Goal: Task Accomplishment & Management: Manage account settings

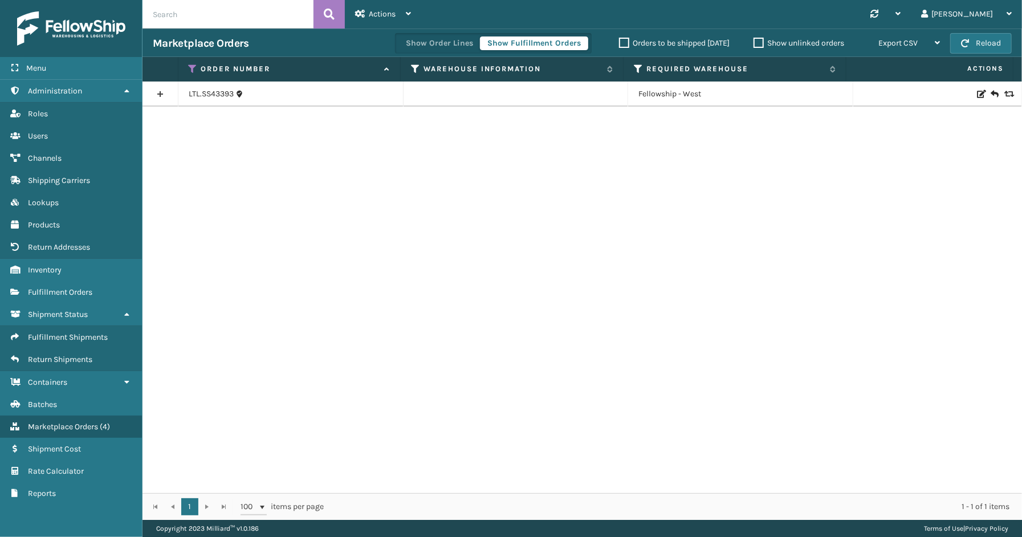
click at [194, 66] on icon at bounding box center [193, 69] width 9 height 10
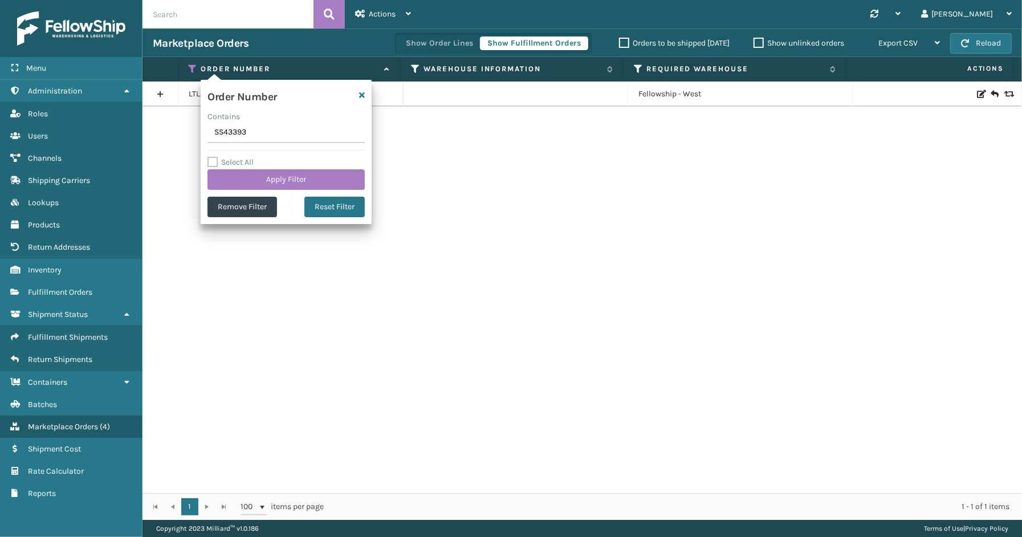
drag, startPoint x: 250, startPoint y: 133, endPoint x: 183, endPoint y: 132, distance: 66.7
click at [175, 133] on section "Marketplace Orders Show Order Lines Show Fulfillment Orders Orders to be shippe…" at bounding box center [583, 274] width 880 height 491
type input "SG12312"
click at [263, 182] on button "Apply Filter" at bounding box center [286, 179] width 157 height 21
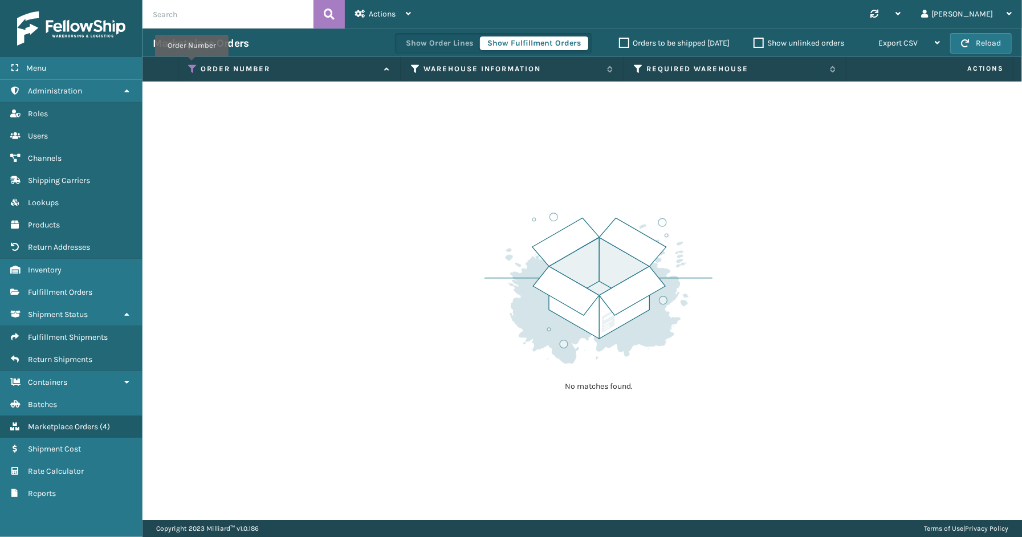
click at [192, 64] on icon at bounding box center [193, 69] width 9 height 10
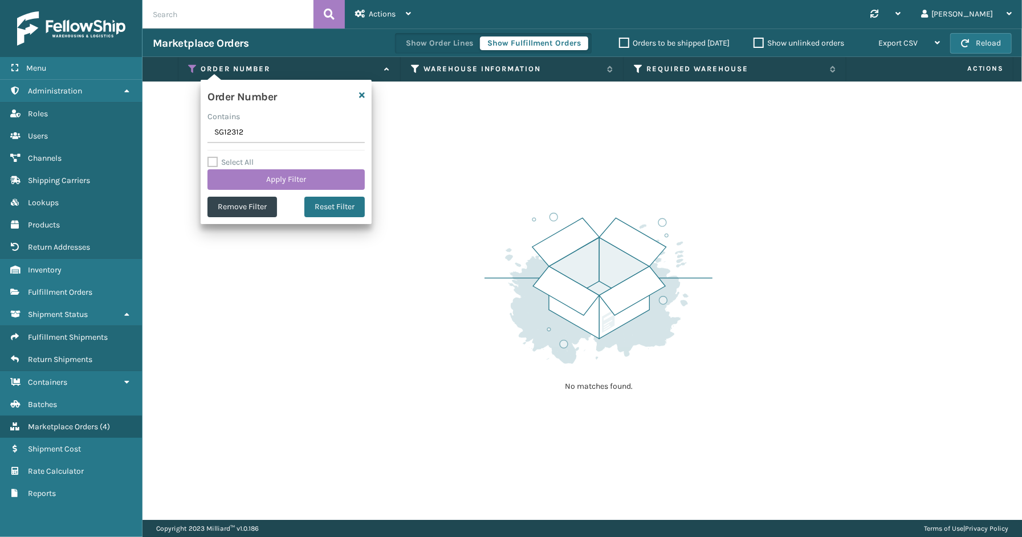
click at [261, 131] on input "SG12312" at bounding box center [286, 133] width 157 height 21
drag, startPoint x: 214, startPoint y: 136, endPoint x: 217, endPoint y: 174, distance: 38.9
click at [215, 143] on input "SG12312" at bounding box center [286, 133] width 157 height 21
click at [345, 181] on button "Apply Filter" at bounding box center [286, 179] width 157 height 21
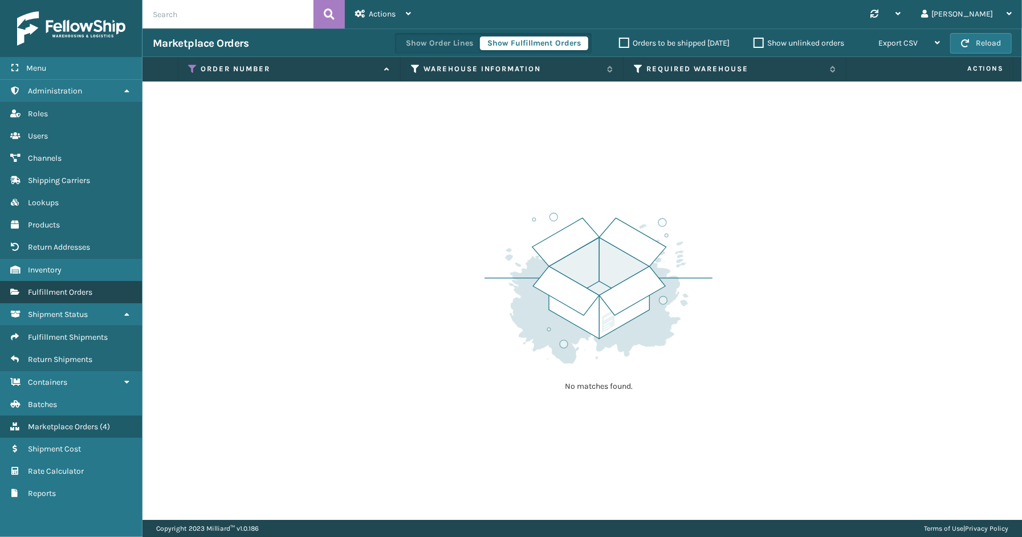
click at [46, 287] on span "Fulfillment Orders" at bounding box center [60, 292] width 64 height 10
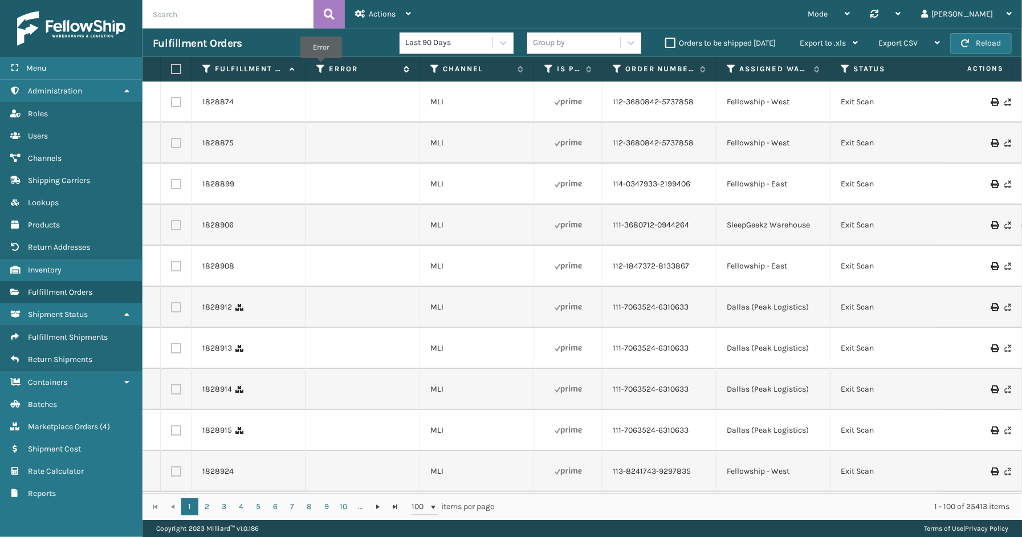
click at [321, 66] on icon at bounding box center [320, 69] width 9 height 10
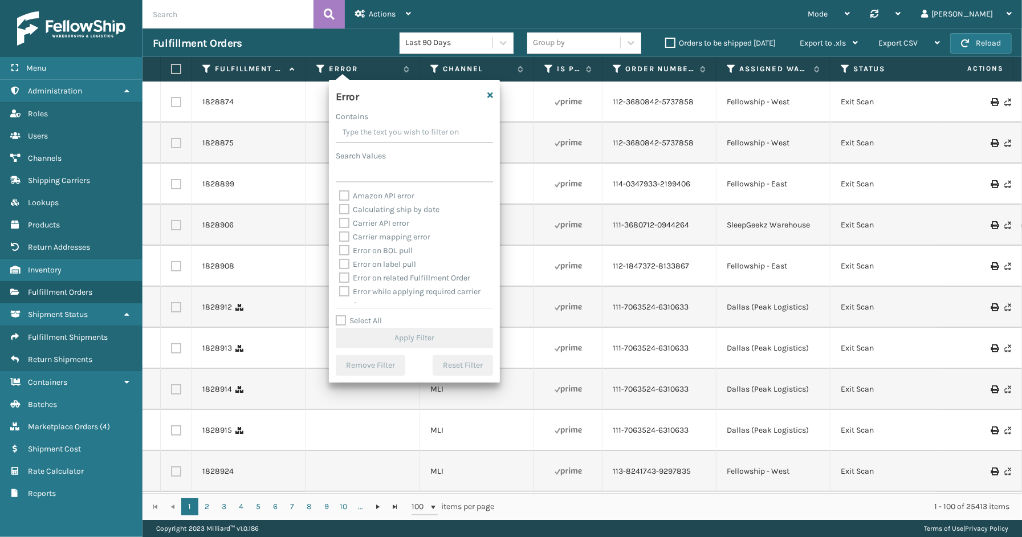
click at [356, 321] on label "Select All" at bounding box center [359, 321] width 46 height 10
click at [356, 315] on input "Select All" at bounding box center [421, 314] width 171 height 1
checkbox input "true"
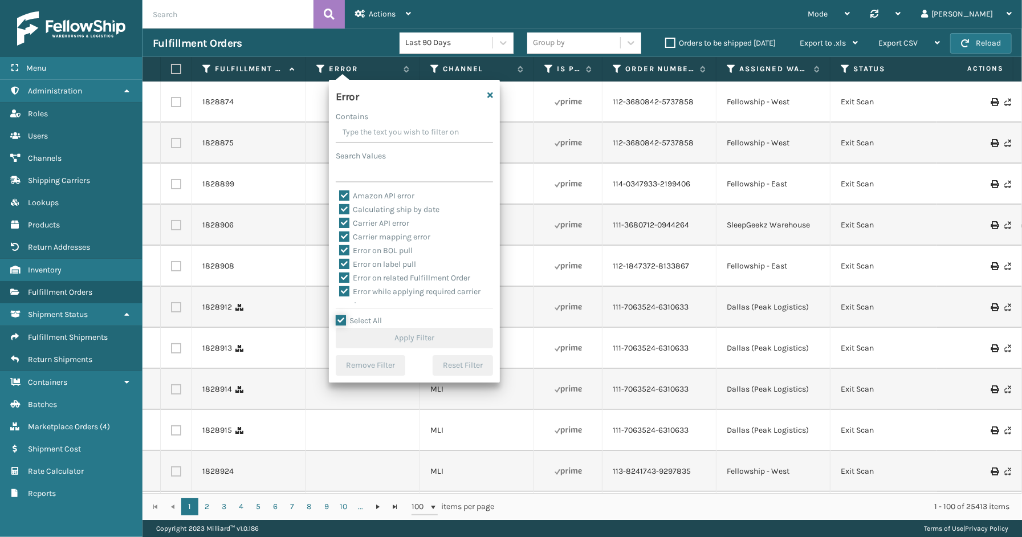
checkbox input "true"
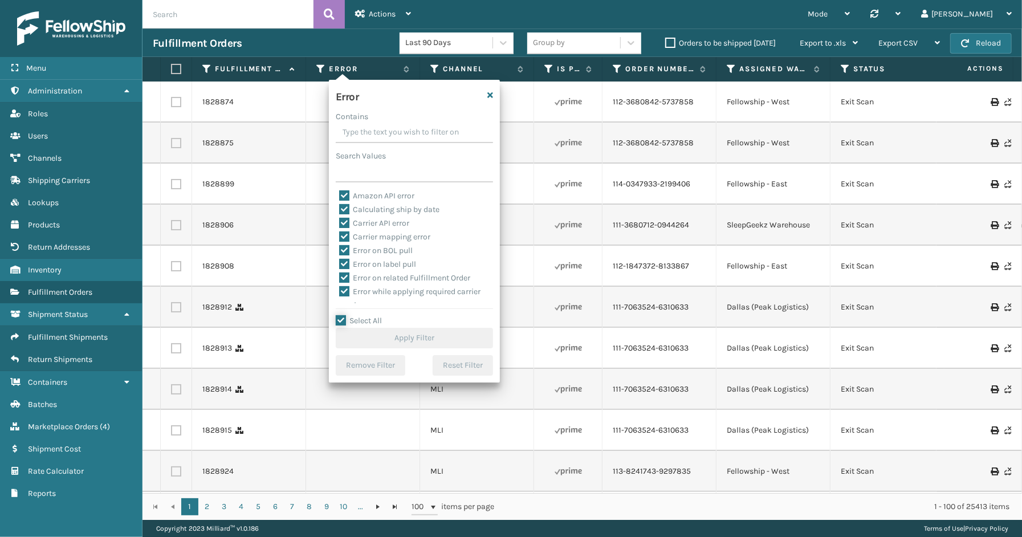
checkbox input "true"
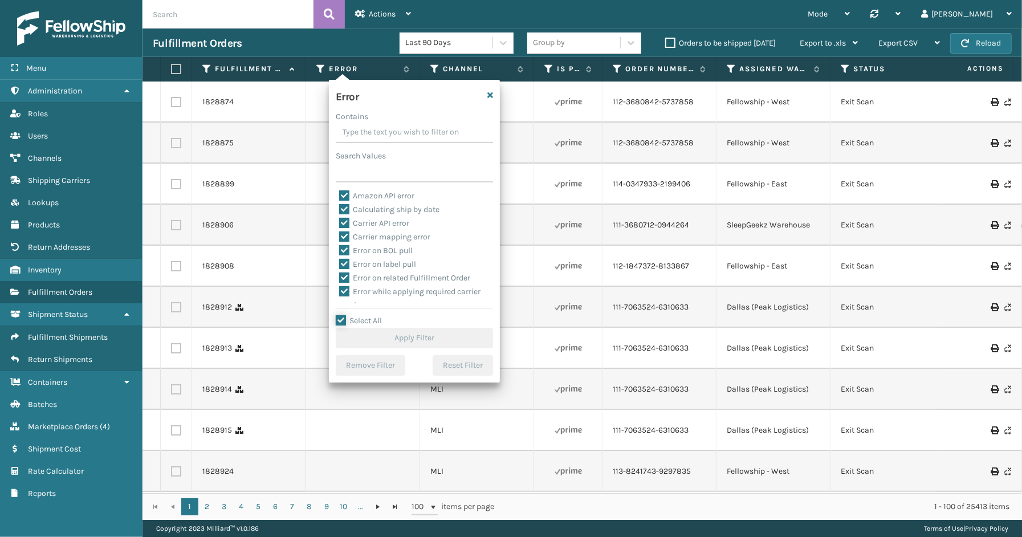
checkbox input "true"
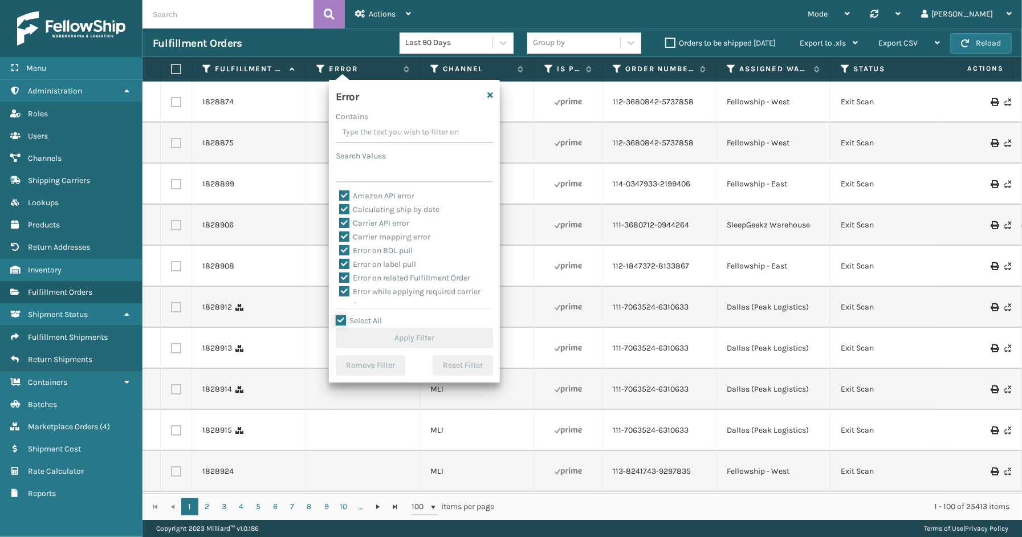
checkbox input "true"
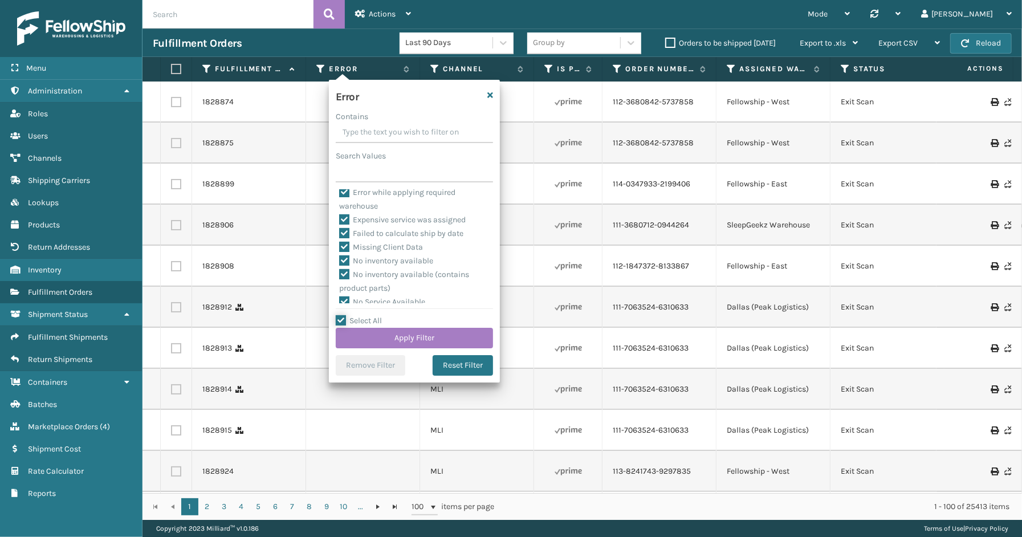
scroll to position [255, 0]
click at [380, 294] on label "To be cancelled" at bounding box center [373, 297] width 68 height 10
click at [340, 294] on input "To be cancelled" at bounding box center [339, 293] width 1 height 7
checkbox input "false"
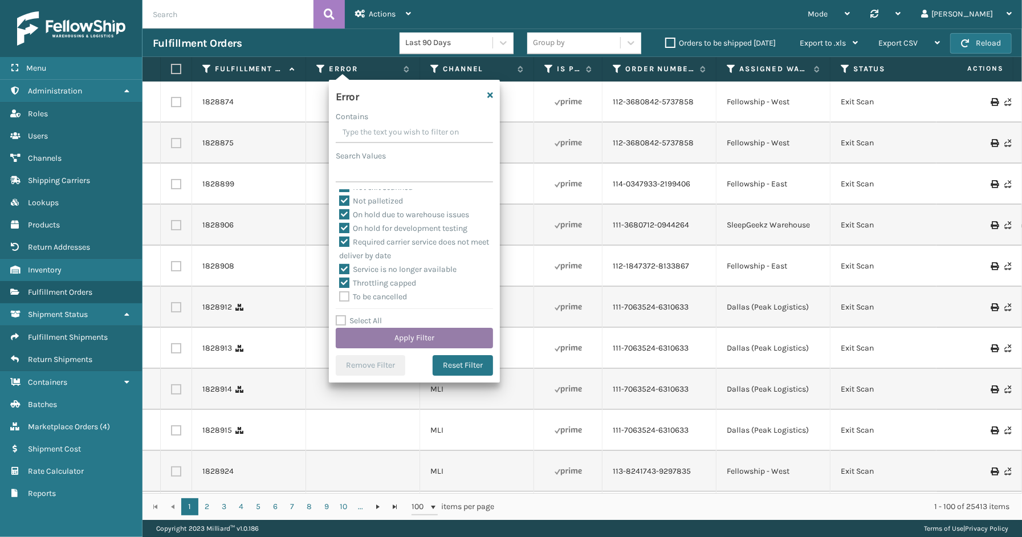
click at [379, 334] on button "Apply Filter" at bounding box center [414, 338] width 157 height 21
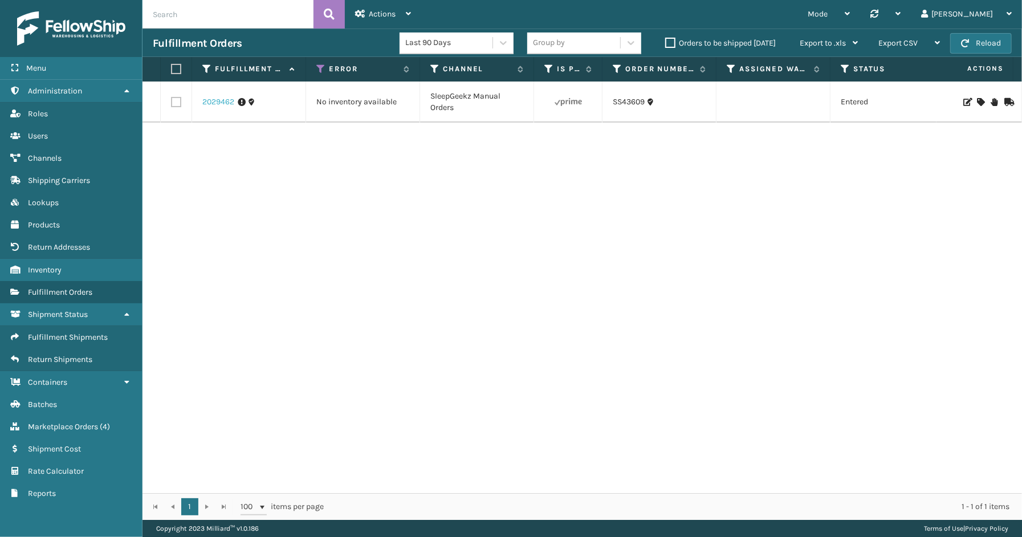
click at [208, 106] on link "2029462" at bounding box center [218, 101] width 32 height 11
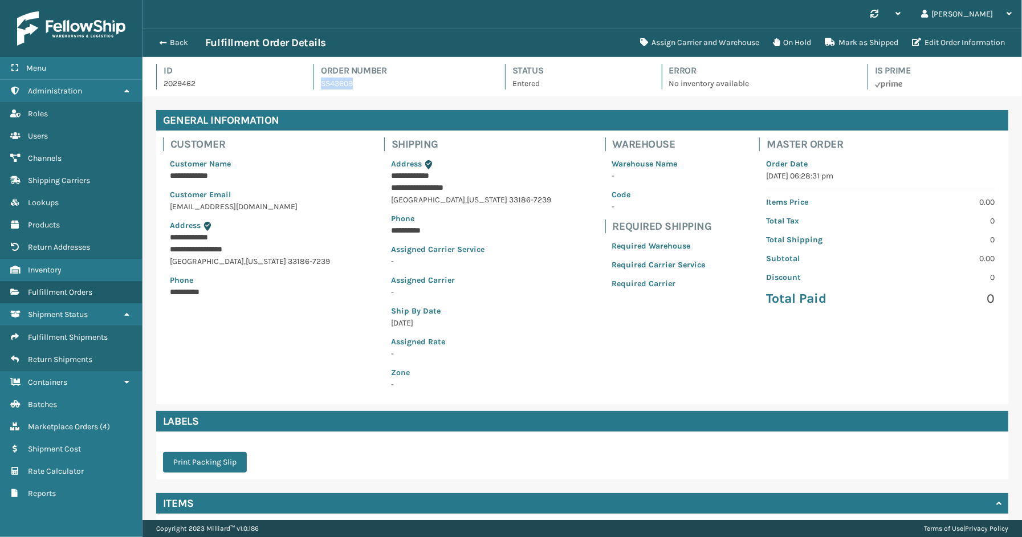
drag, startPoint x: 355, startPoint y: 82, endPoint x: 320, endPoint y: 82, distance: 34.8
click at [320, 82] on div "Order Number SS43609" at bounding box center [399, 77] width 170 height 26
copy link "SS43609"
click at [813, 43] on button "On Hold" at bounding box center [792, 42] width 52 height 23
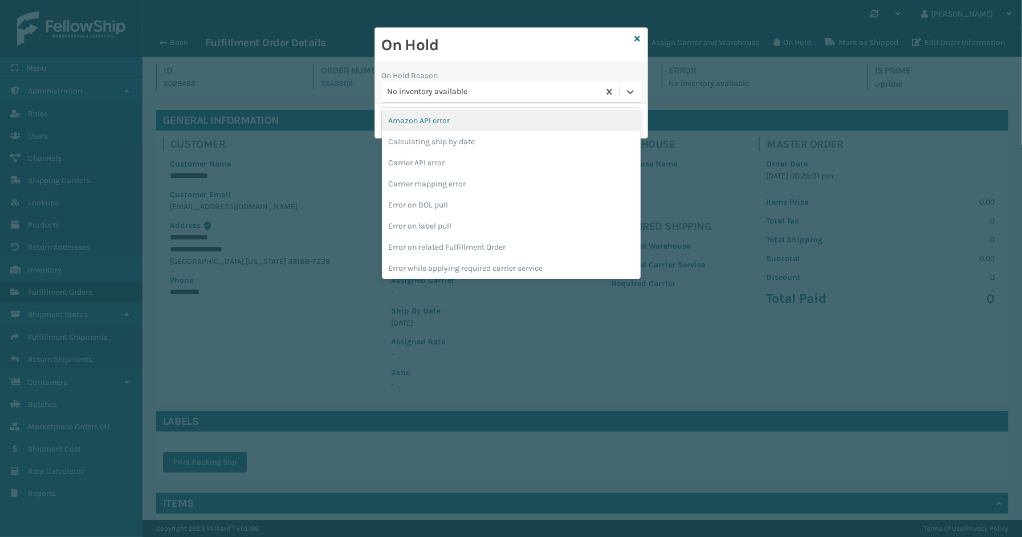
click at [440, 98] on div "No inventory available" at bounding box center [490, 92] width 217 height 19
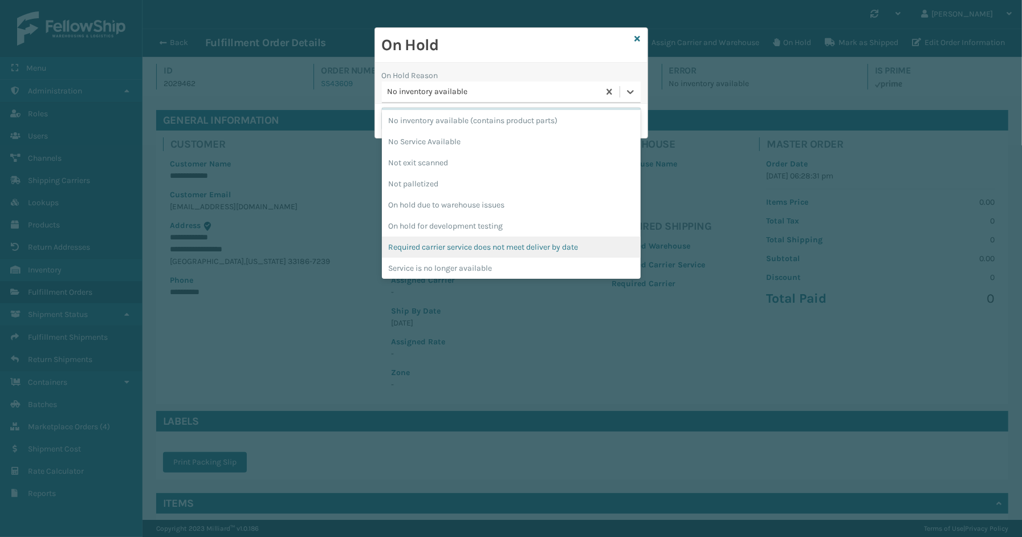
scroll to position [297, 0]
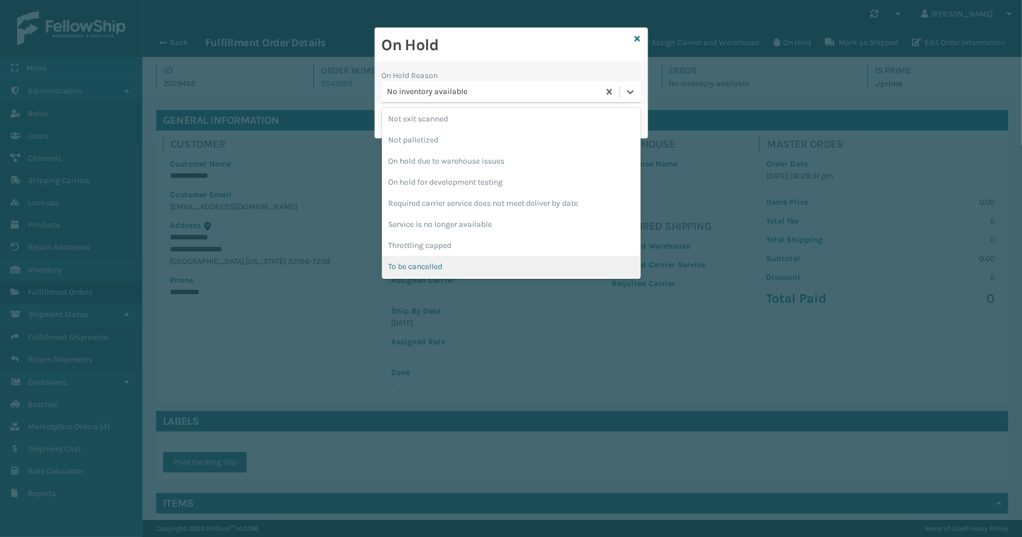
click at [428, 265] on div "To be cancelled" at bounding box center [511, 266] width 259 height 21
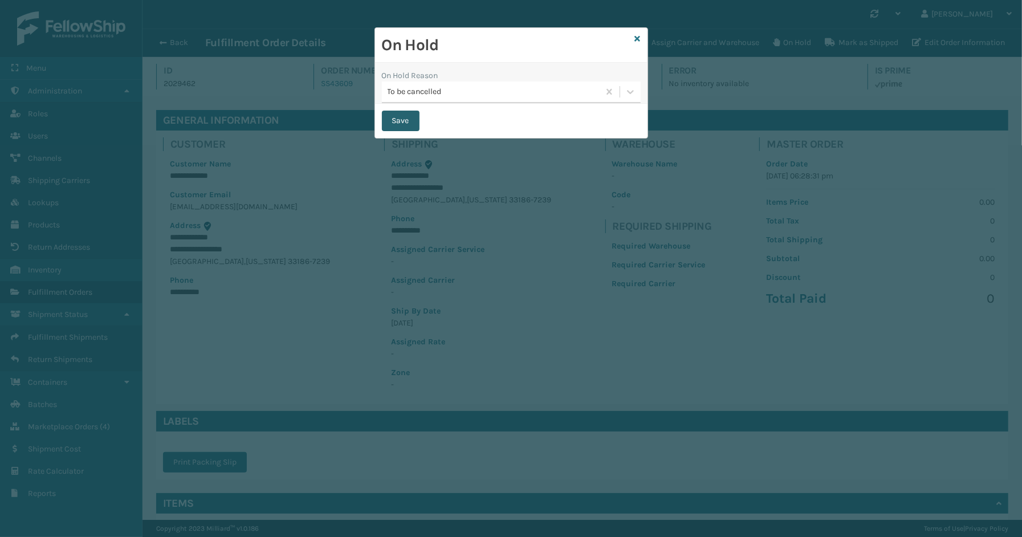
click at [404, 124] on button "Save" at bounding box center [401, 121] width 38 height 21
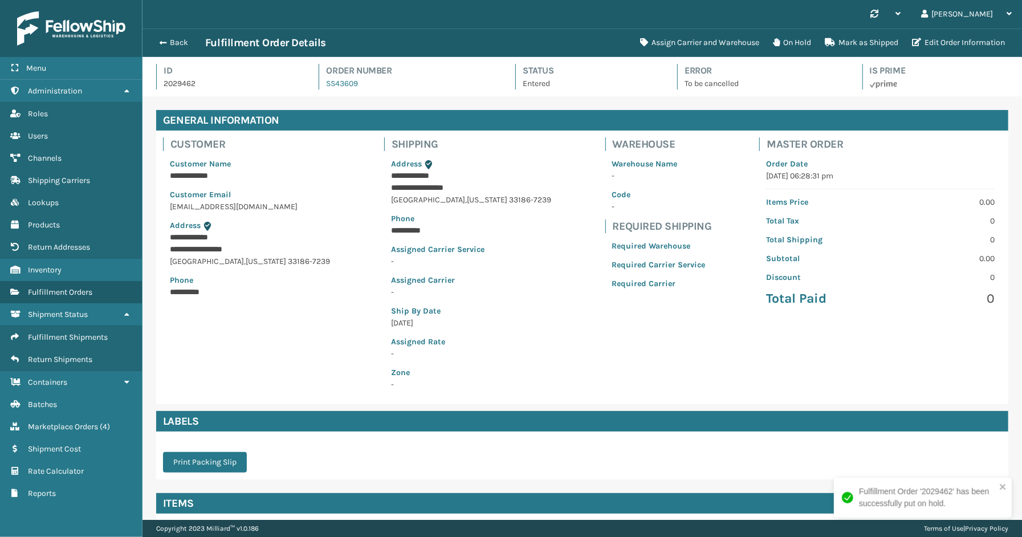
scroll to position [27, 880]
drag, startPoint x: 361, startPoint y: 89, endPoint x: 316, endPoint y: 91, distance: 45.7
click at [316, 91] on div "Id 2029462 Order Number SS43609 Status Entered Error To be cancelled Is Prime" at bounding box center [582, 80] width 852 height 32
copy link "SS43609"
click at [167, 43] on button "Back" at bounding box center [179, 43] width 52 height 10
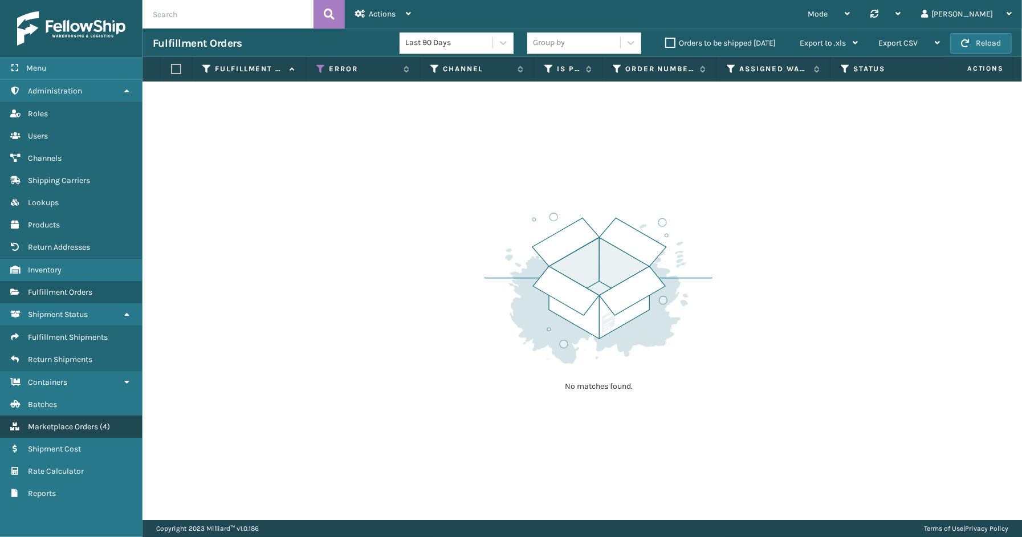
click at [55, 422] on span "Marketplace Orders" at bounding box center [63, 427] width 70 height 10
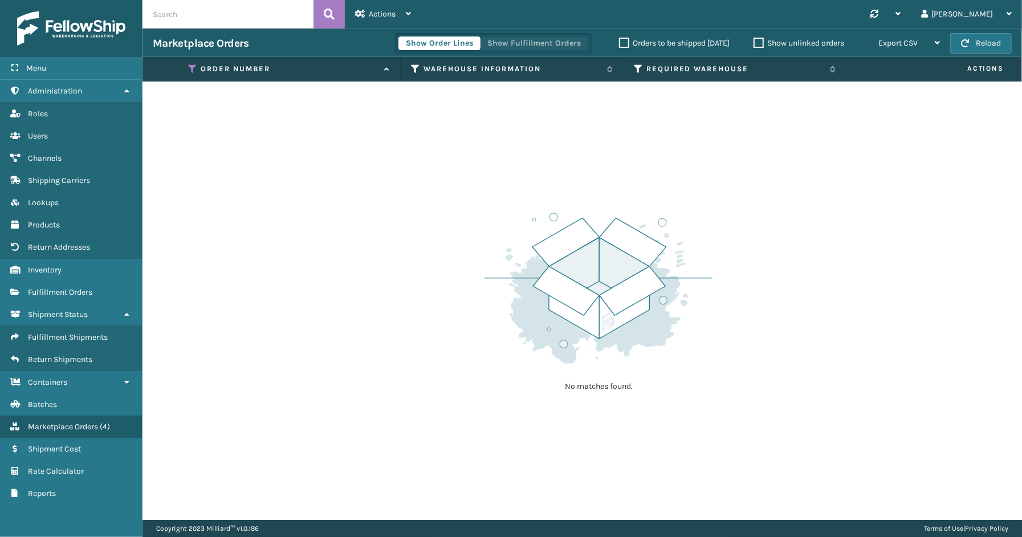
click at [495, 44] on button "Show Fulfillment Orders" at bounding box center [534, 43] width 108 height 14
click at [192, 66] on icon at bounding box center [193, 69] width 9 height 10
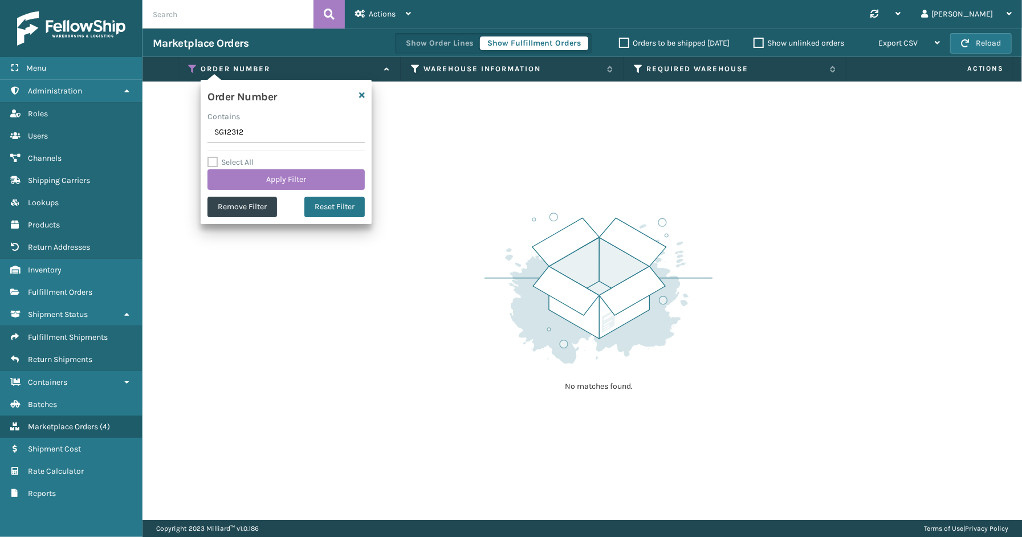
drag, startPoint x: 258, startPoint y: 137, endPoint x: 194, endPoint y: 135, distance: 63.9
click at [161, 137] on section "Marketplace Orders Show Order Lines Show Fulfillment Orders Orders to be shippe…" at bounding box center [583, 274] width 880 height 491
type input "112-2708969-0185863"
click at [258, 177] on button "Apply Filter" at bounding box center [286, 179] width 157 height 21
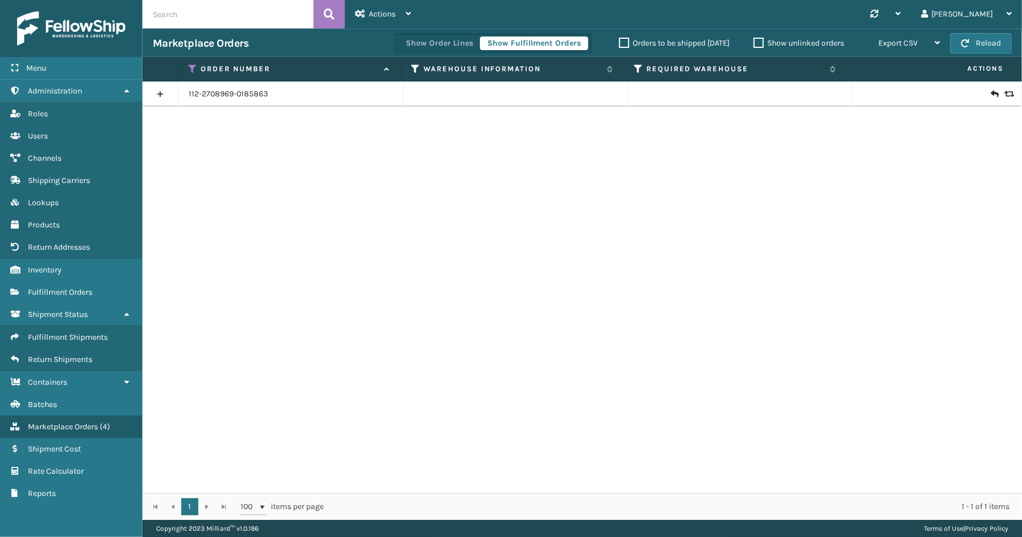
drag, startPoint x: 155, startPoint y: 89, endPoint x: 156, endPoint y: 101, distance: 12.6
click at [155, 89] on link at bounding box center [160, 94] width 35 height 18
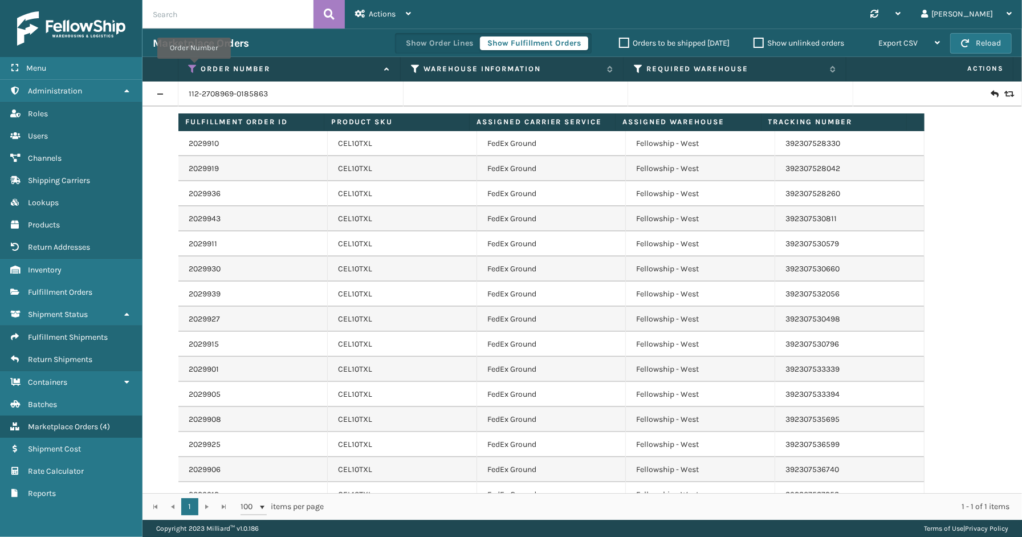
click at [194, 67] on icon at bounding box center [193, 69] width 9 height 10
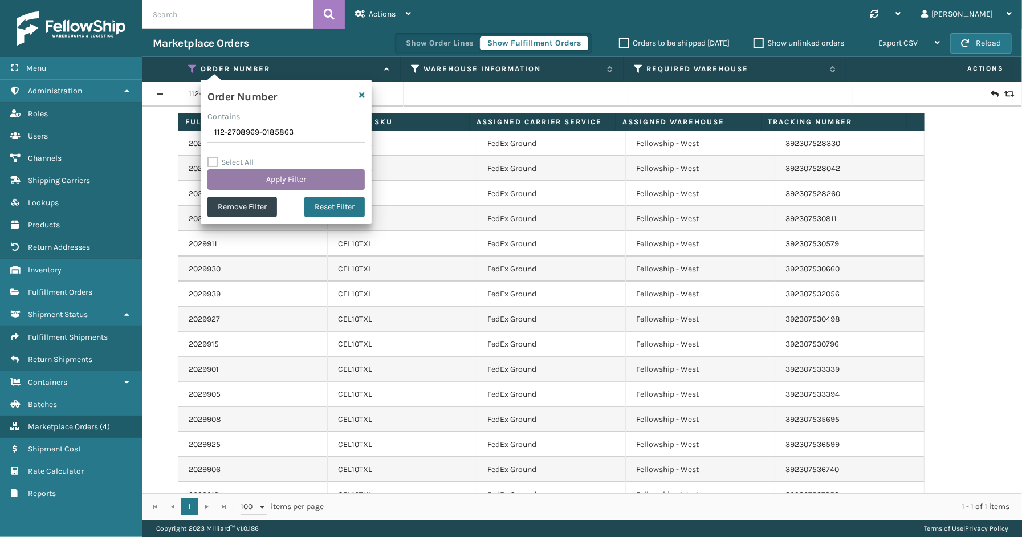
click at [291, 180] on button "Apply Filter" at bounding box center [286, 179] width 157 height 21
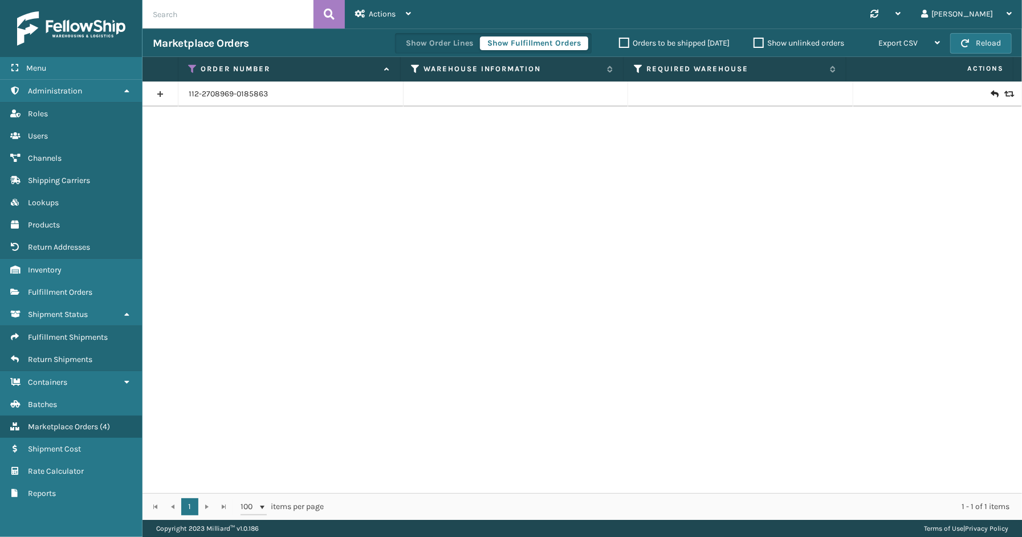
click at [161, 95] on link at bounding box center [160, 94] width 35 height 18
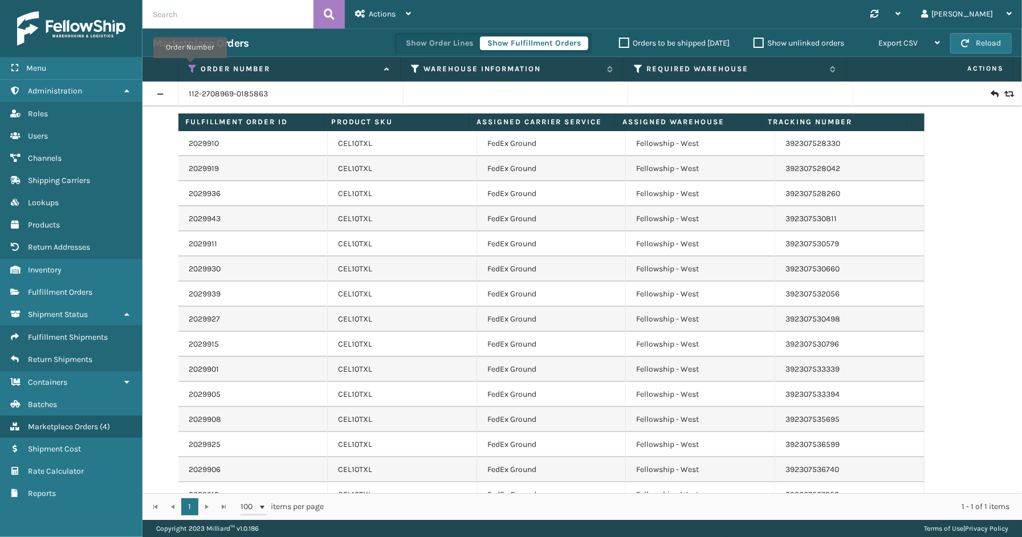
click at [190, 66] on icon at bounding box center [193, 69] width 9 height 10
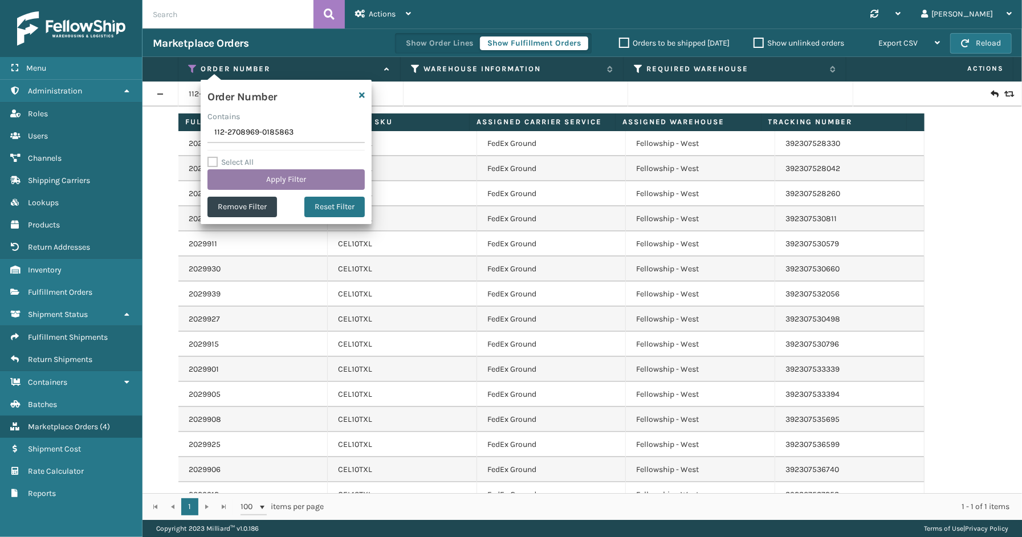
click at [291, 177] on button "Apply Filter" at bounding box center [286, 179] width 157 height 21
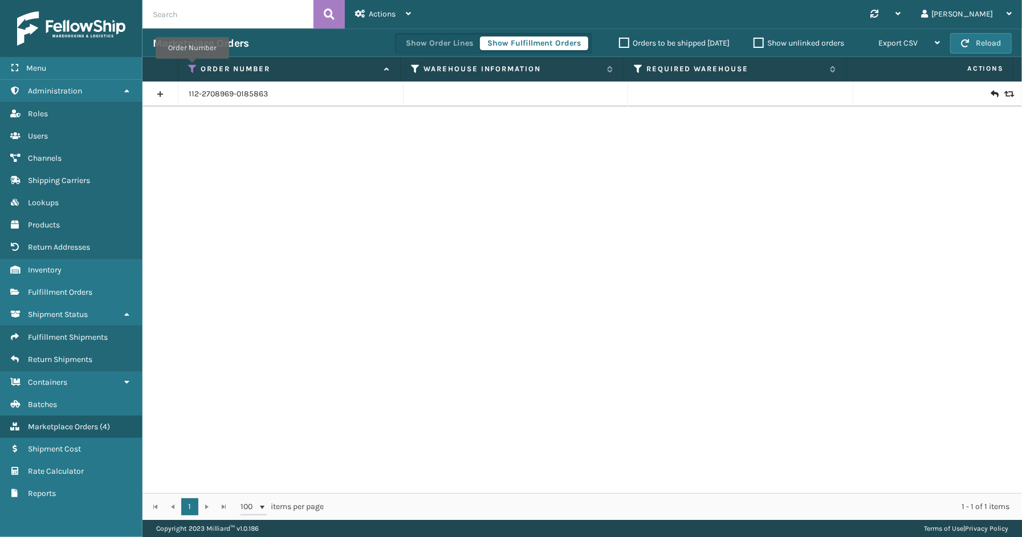
click at [192, 67] on icon at bounding box center [193, 69] width 9 height 10
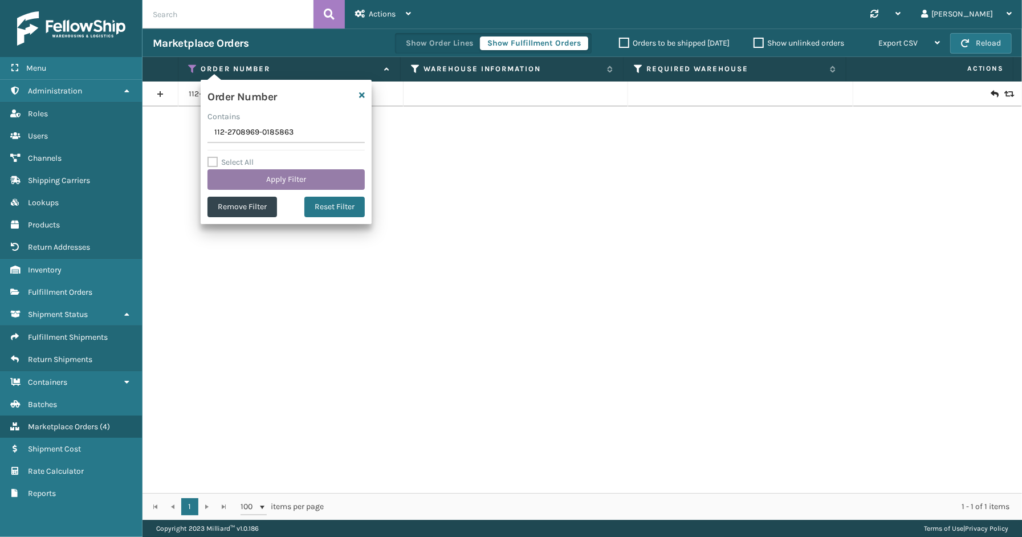
click at [294, 180] on button "Apply Filter" at bounding box center [286, 179] width 157 height 21
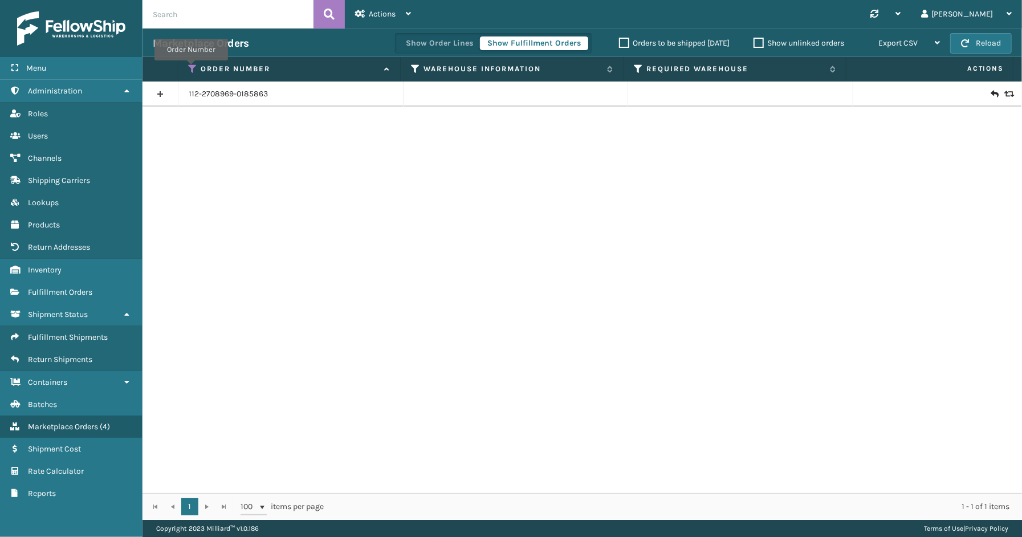
click at [191, 68] on icon at bounding box center [193, 69] width 9 height 10
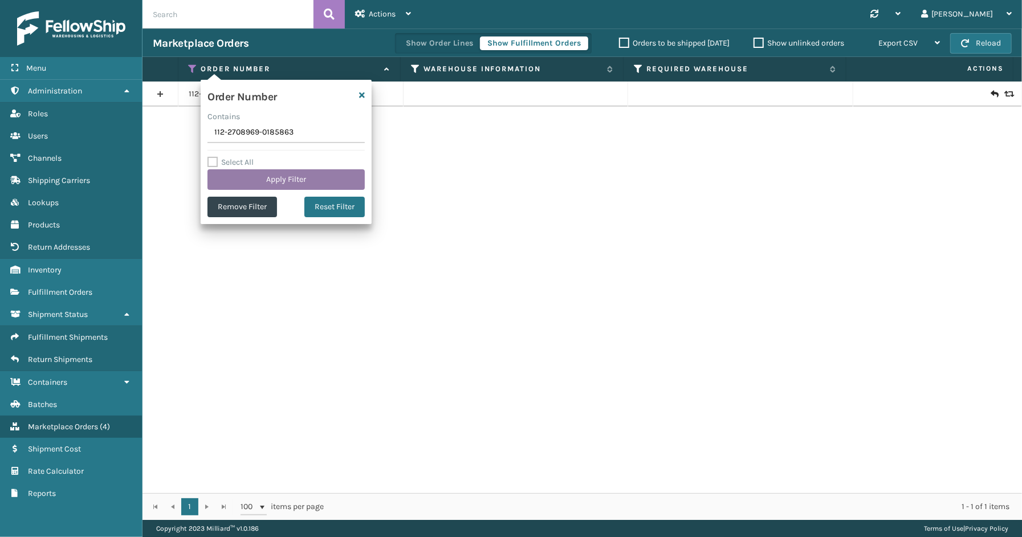
click at [253, 181] on button "Apply Filter" at bounding box center [286, 179] width 157 height 21
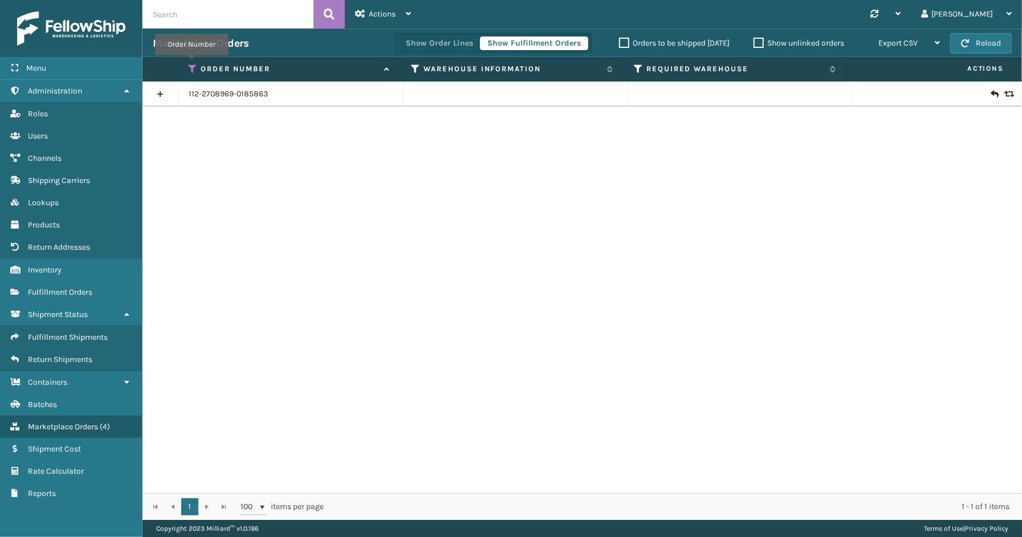
click at [192, 64] on icon at bounding box center [193, 69] width 9 height 10
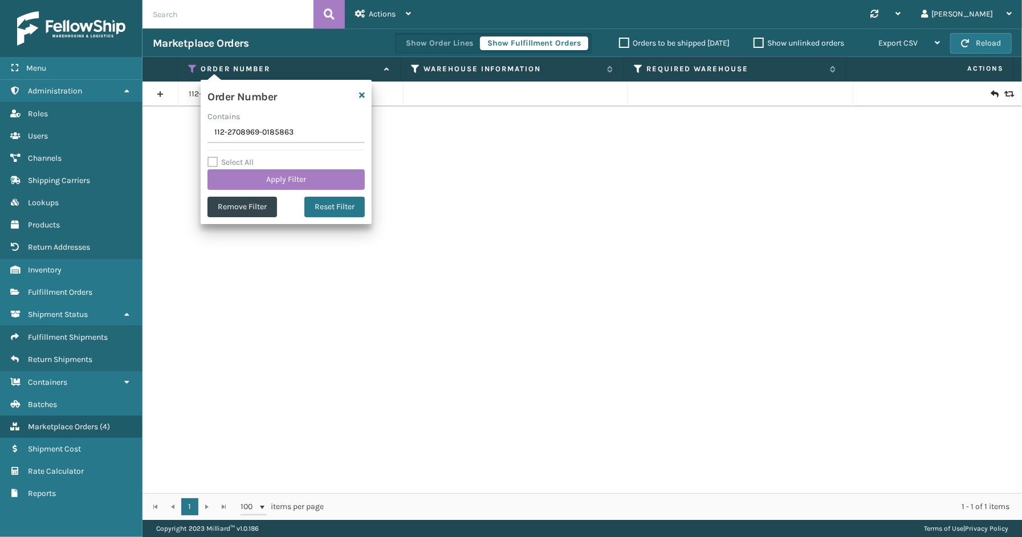
click at [166, 91] on link at bounding box center [160, 94] width 35 height 18
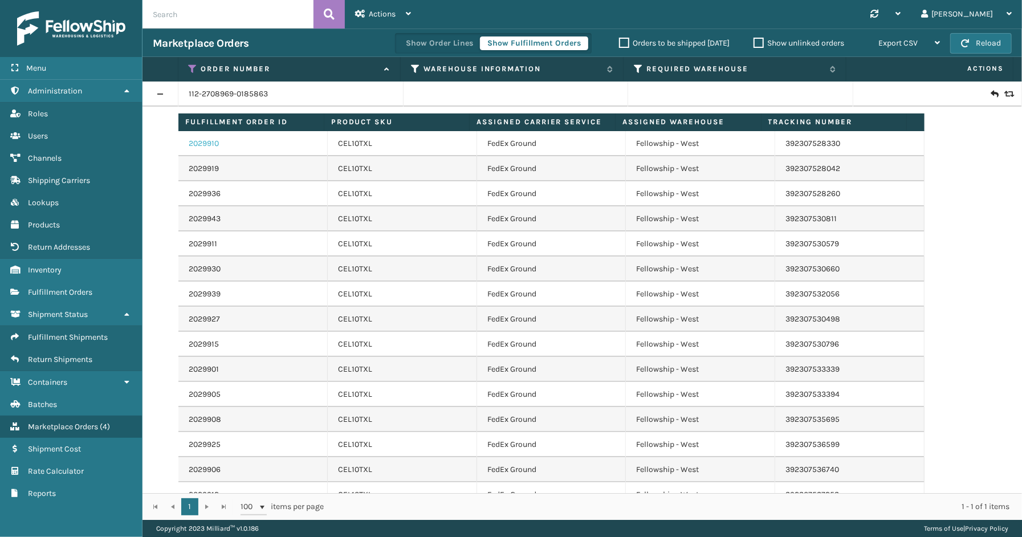
click at [214, 145] on link "2029910" at bounding box center [204, 143] width 30 height 11
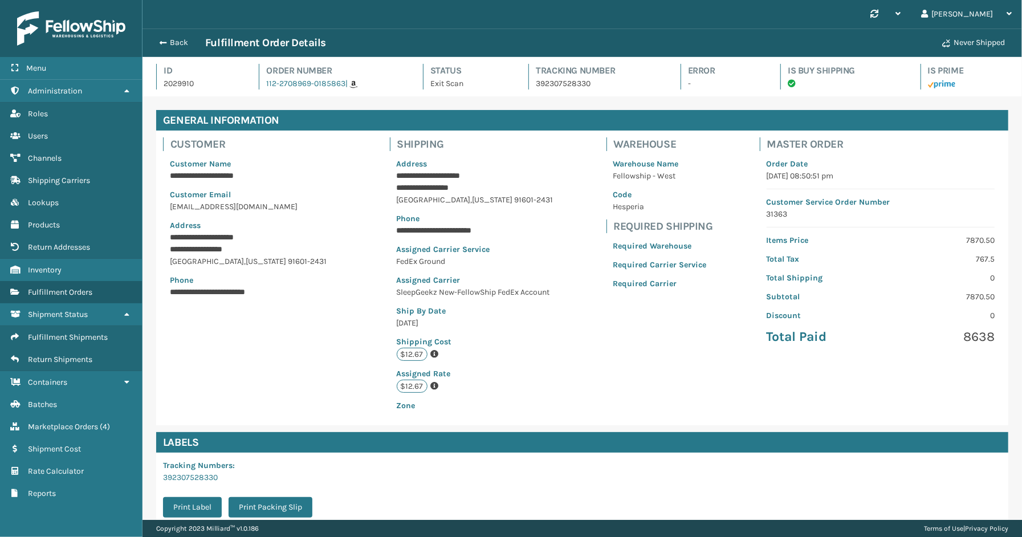
scroll to position [27, 880]
drag, startPoint x: 279, startPoint y: 263, endPoint x: 174, endPoint y: 235, distance: 109.1
click at [174, 235] on div "**********" at bounding box center [253, 228] width 181 height 154
drag, startPoint x: 300, startPoint y: 261, endPoint x: 170, endPoint y: 240, distance: 131.6
click at [170, 240] on div "**********" at bounding box center [253, 228] width 181 height 154
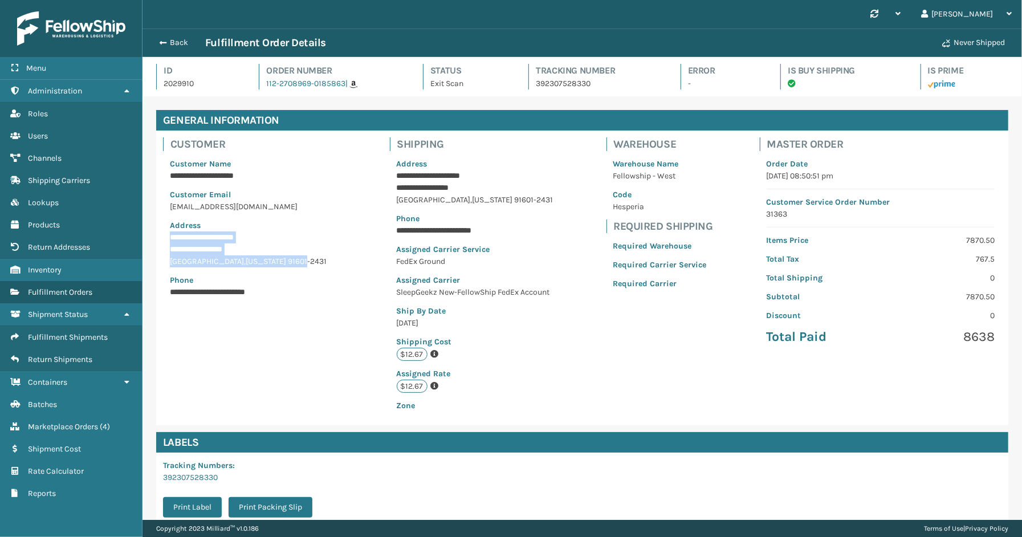
copy div "**********"
click at [63, 287] on span "Fulfillment Orders" at bounding box center [60, 292] width 64 height 10
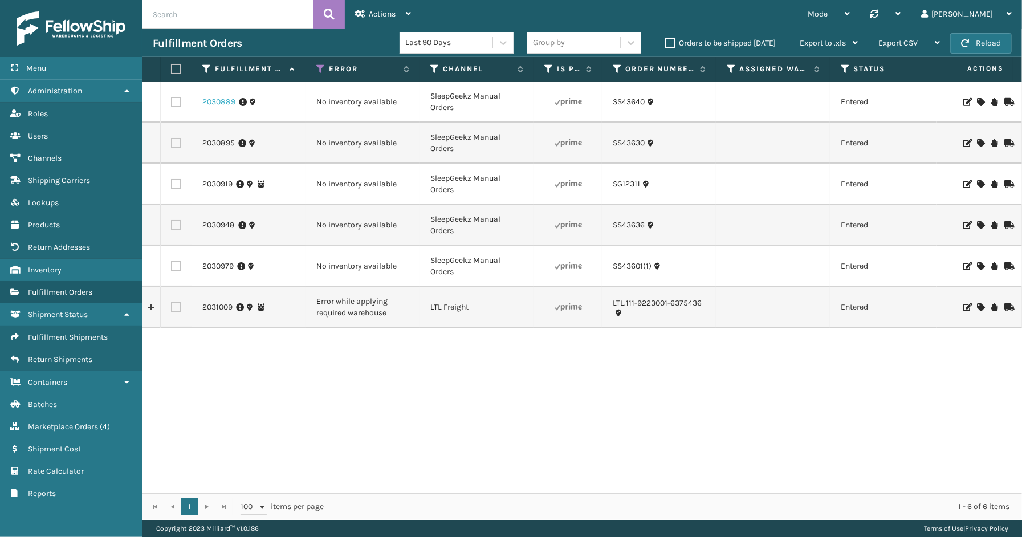
click at [217, 101] on link "2030889" at bounding box center [218, 101] width 33 height 11
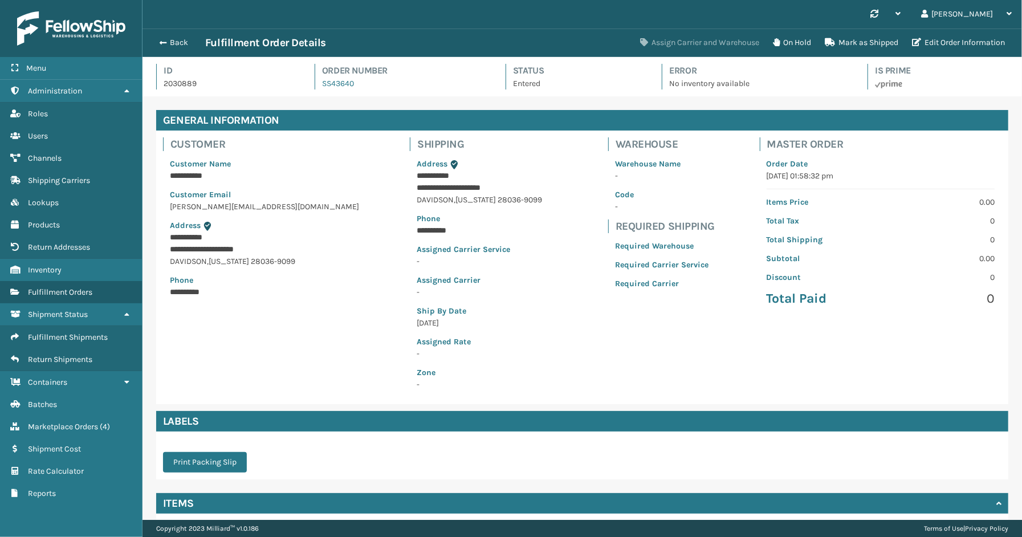
click at [668, 50] on button "Assign Carrier and Warehouse" at bounding box center [699, 42] width 133 height 23
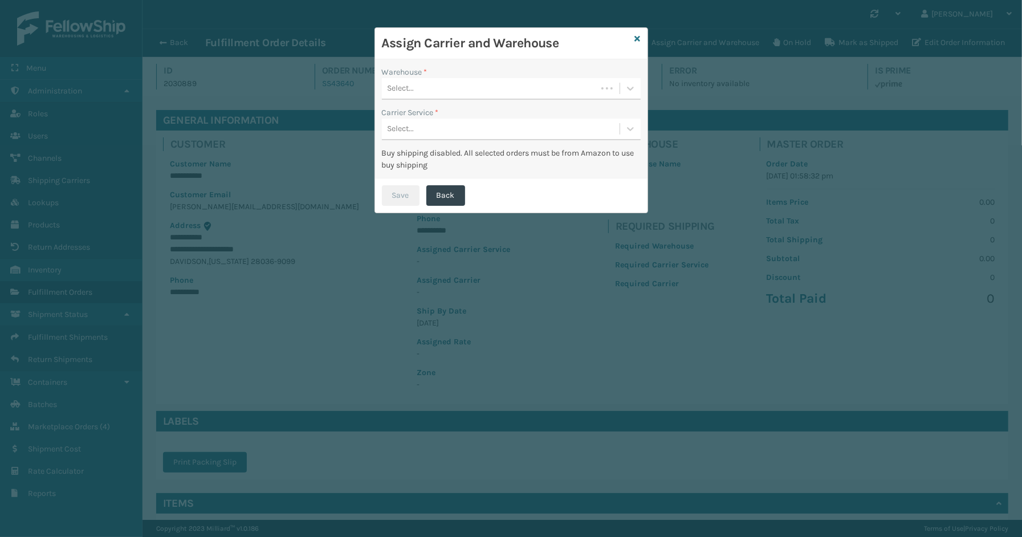
click at [470, 89] on div "Select..." at bounding box center [489, 88] width 215 height 19
click at [424, 119] on div "SleepGeekz Warehouse" at bounding box center [511, 117] width 259 height 21
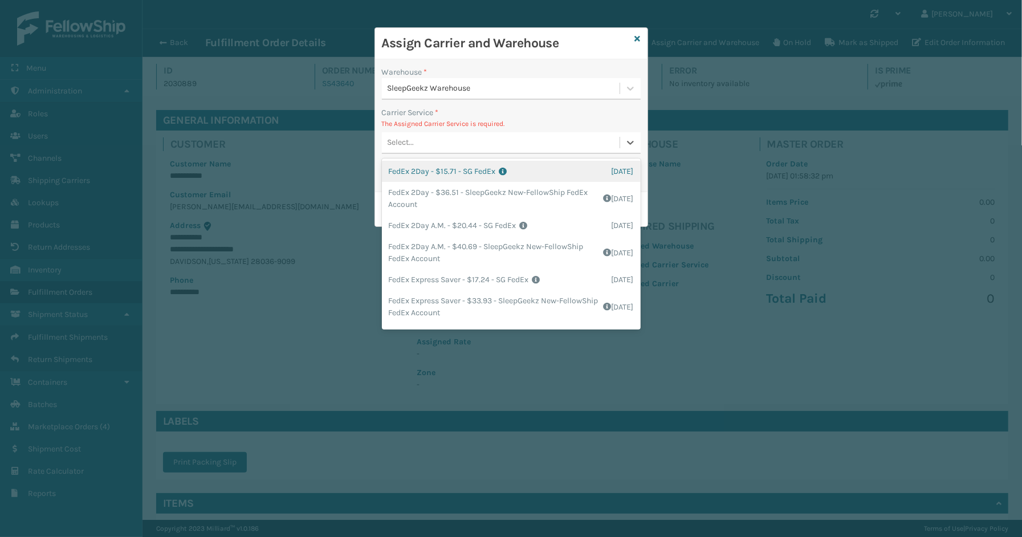
click at [454, 137] on div "Select..." at bounding box center [501, 142] width 238 height 19
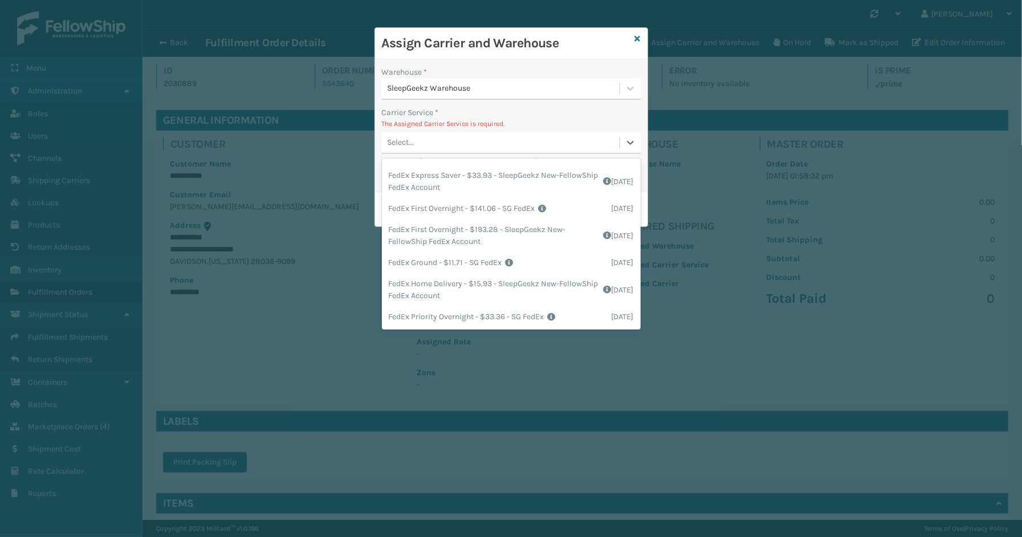
scroll to position [127, 0]
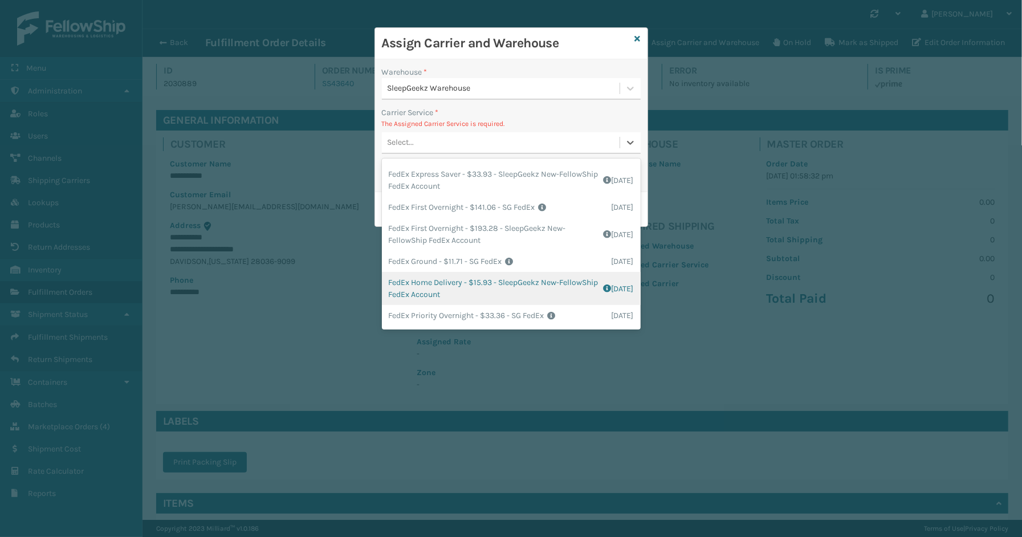
click at [440, 283] on div "FedEx Home Delivery - $15.93 - SleepGeekz New-FellowShip FedEx Account Shipping…" at bounding box center [511, 288] width 259 height 33
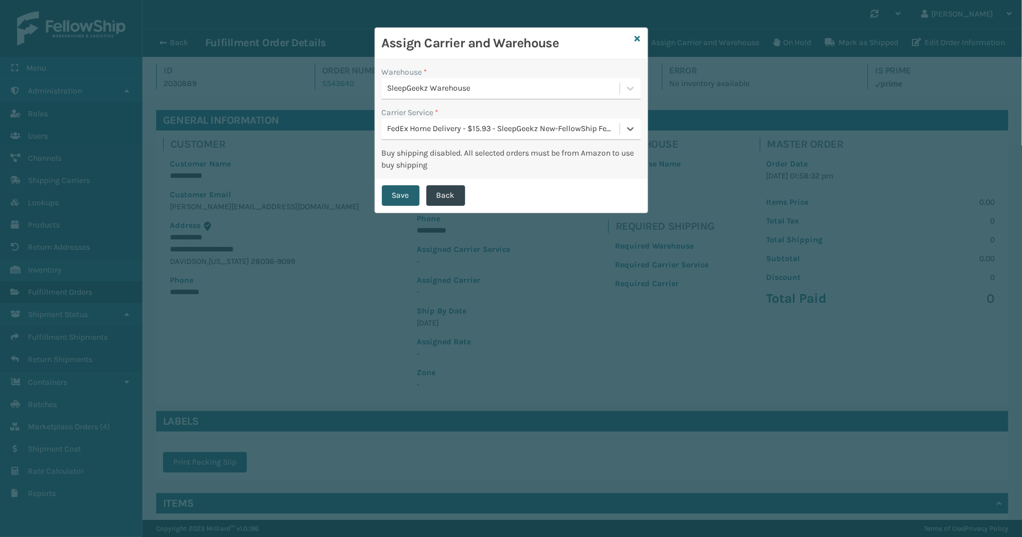
click at [402, 189] on button "Save" at bounding box center [401, 195] width 38 height 21
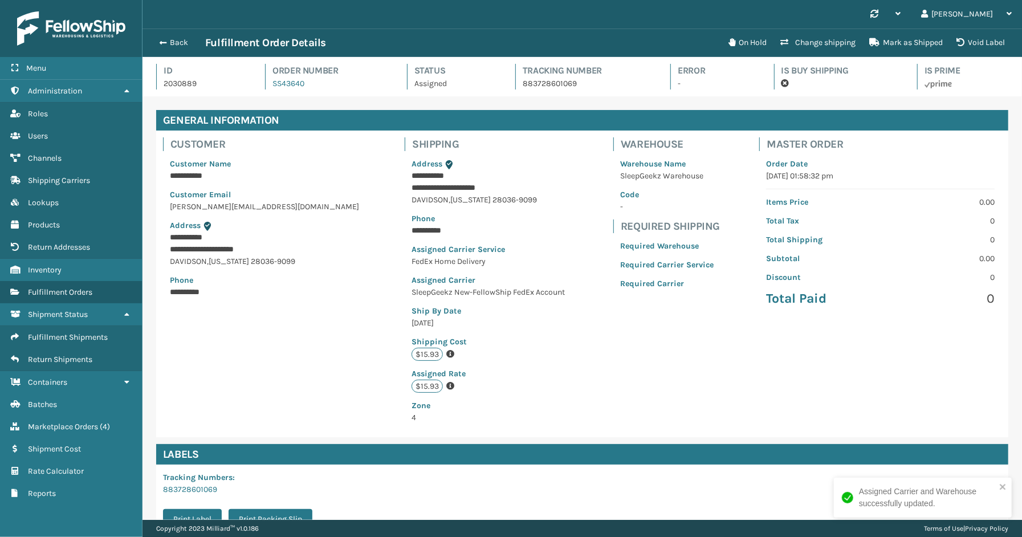
scroll to position [27, 880]
click at [180, 46] on button "Back" at bounding box center [179, 43] width 52 height 10
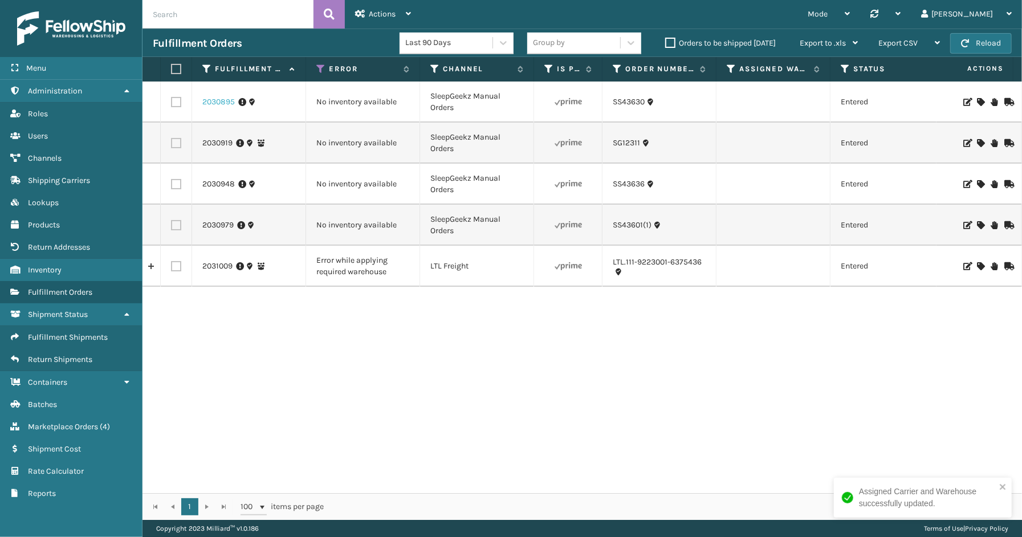
click at [213, 101] on link "2030895" at bounding box center [218, 101] width 32 height 11
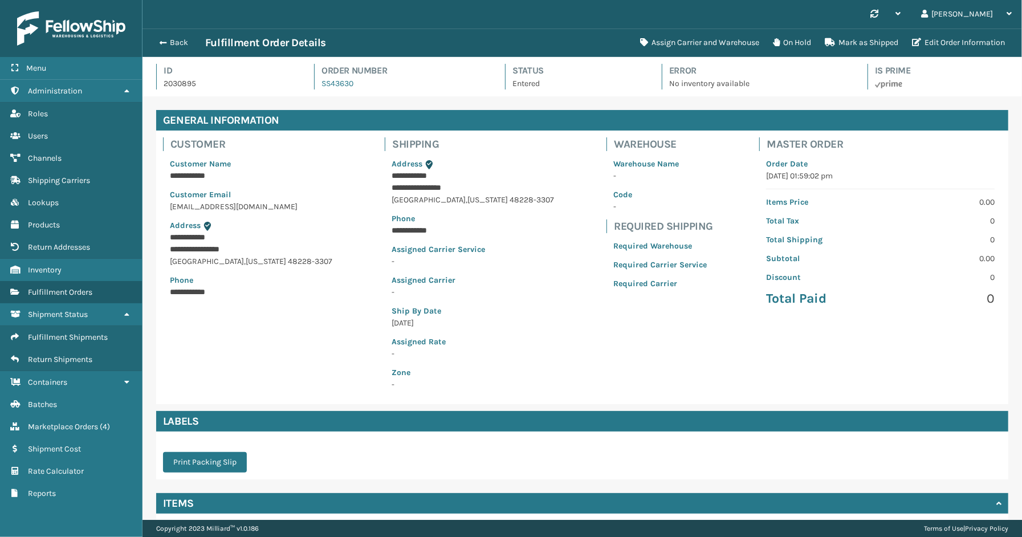
scroll to position [91, 0]
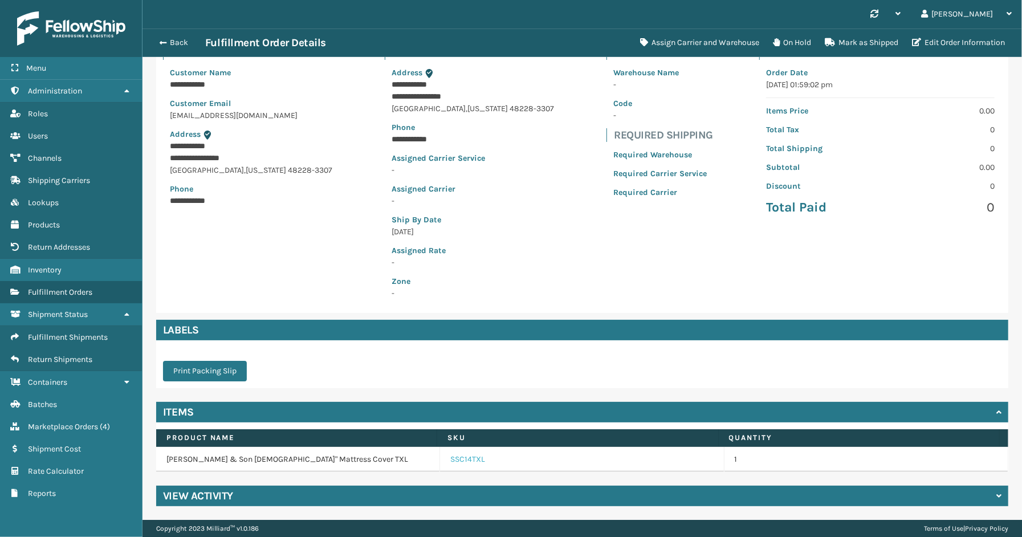
click at [470, 458] on link "SSC14TXL" at bounding box center [467, 459] width 35 height 11
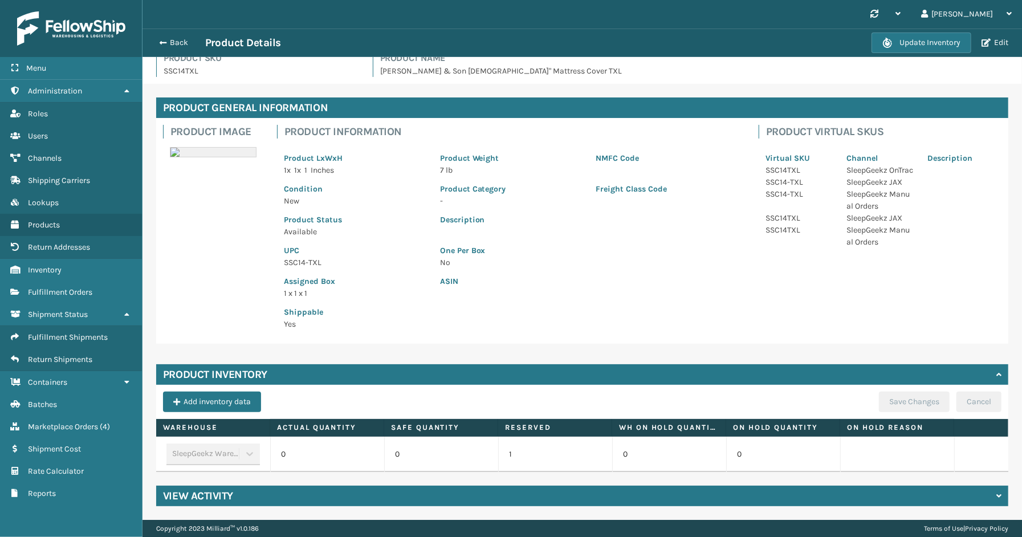
scroll to position [0, 78]
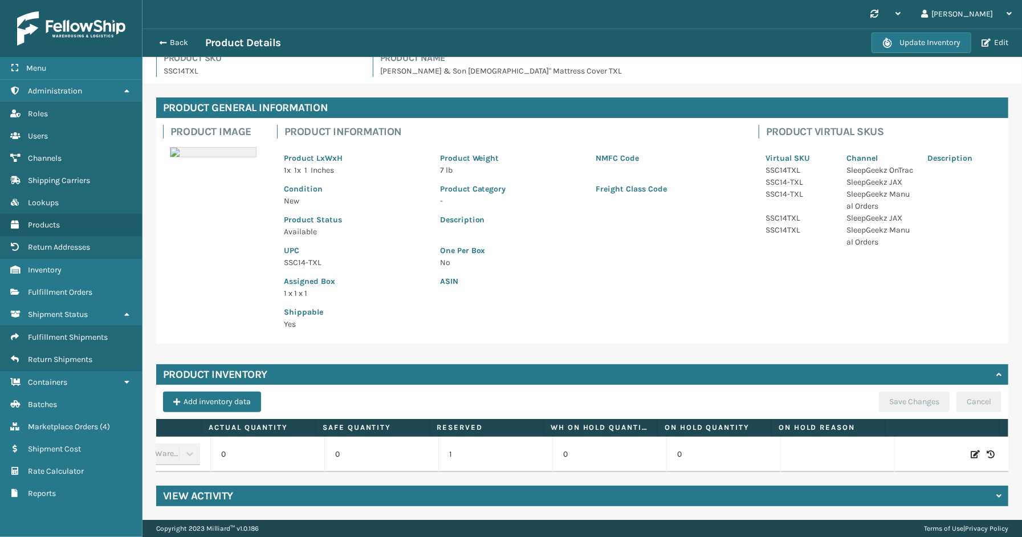
click at [971, 449] on icon at bounding box center [975, 454] width 9 height 11
click at [302, 452] on span "Increase value" at bounding box center [306, 456] width 9 height 9
type input "3"
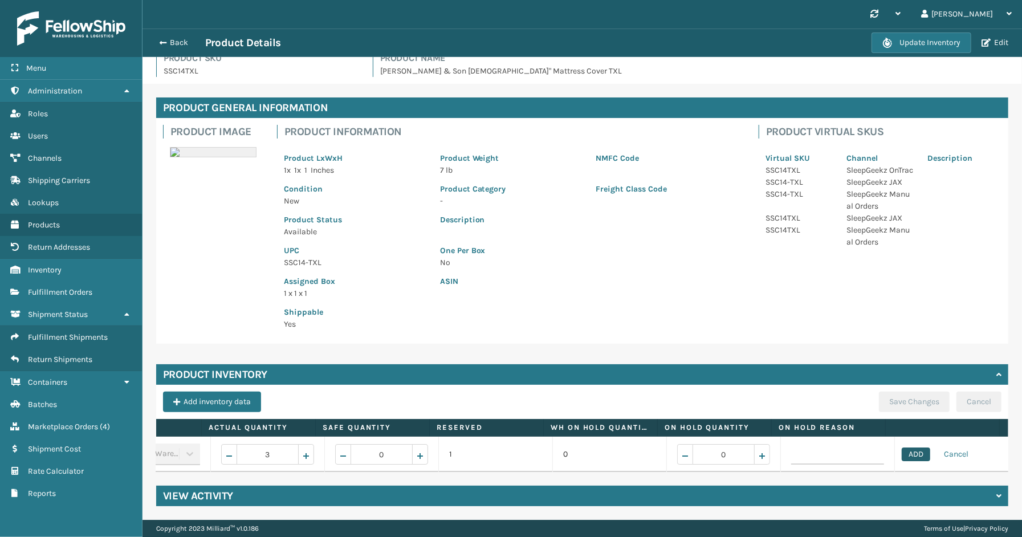
click at [902, 448] on button "ADD" at bounding box center [916, 455] width 29 height 14
click at [879, 396] on button "Save Changes" at bounding box center [914, 402] width 71 height 21
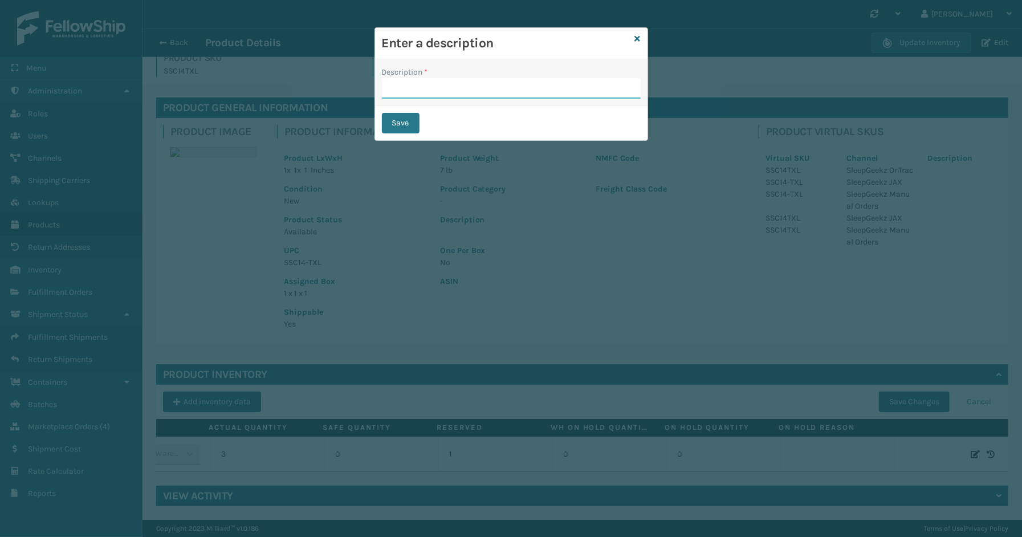
click at [437, 93] on input "Description *" at bounding box center [511, 88] width 259 height 21
type input "Warehouse counted"
click at [415, 124] on button "Save" at bounding box center [401, 123] width 38 height 21
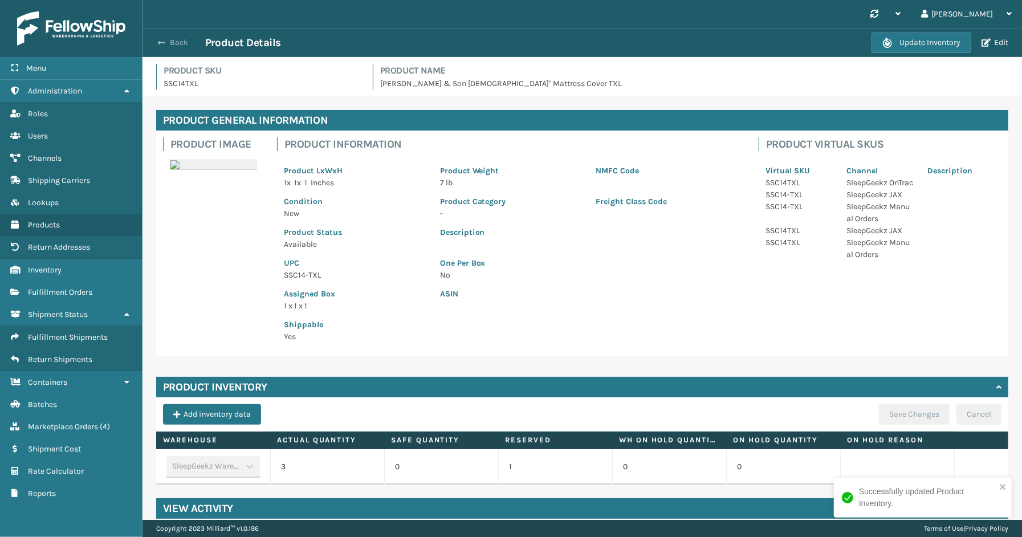
click at [173, 39] on button "Back" at bounding box center [179, 43] width 52 height 10
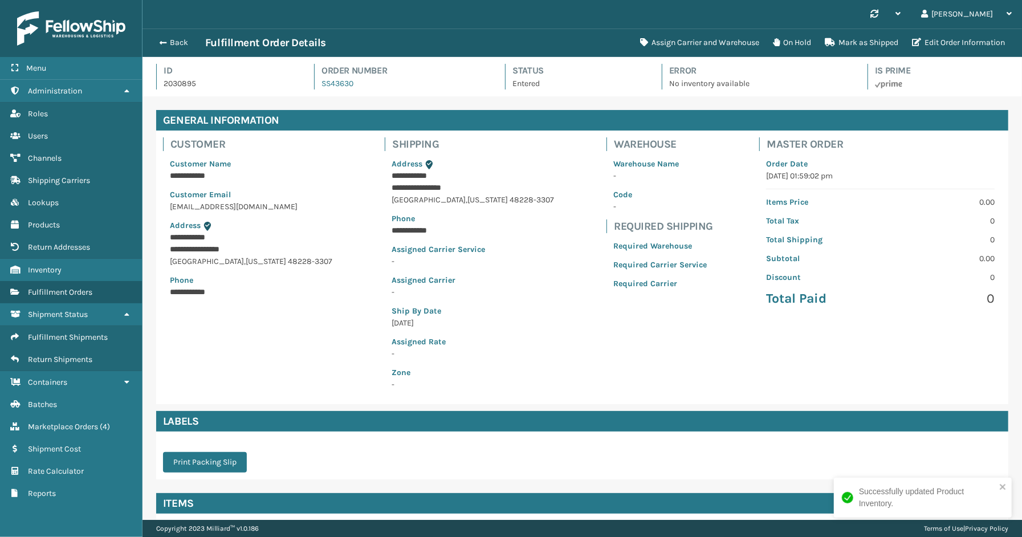
scroll to position [27, 880]
click at [180, 43] on button "Back" at bounding box center [179, 43] width 52 height 10
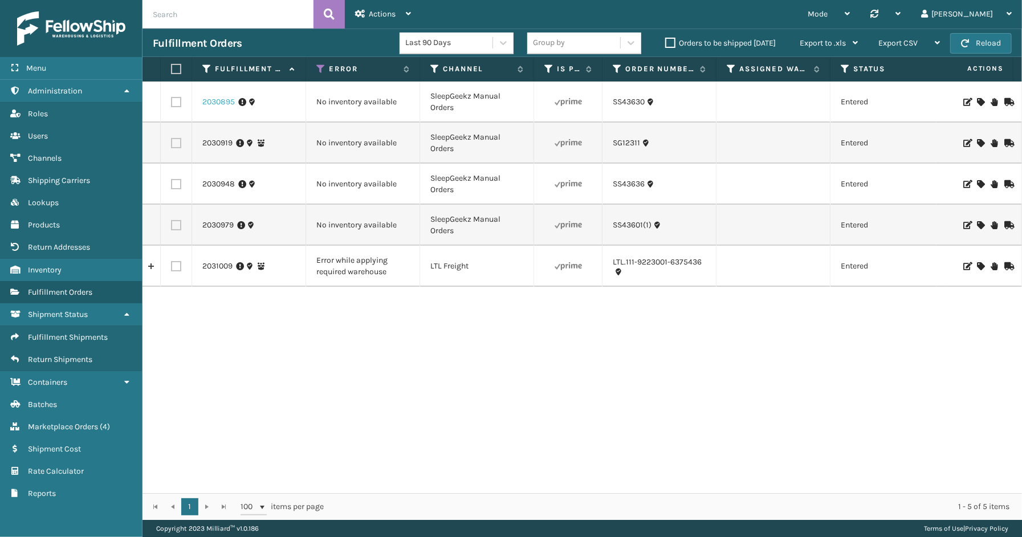
click at [213, 103] on link "2030895" at bounding box center [218, 101] width 32 height 11
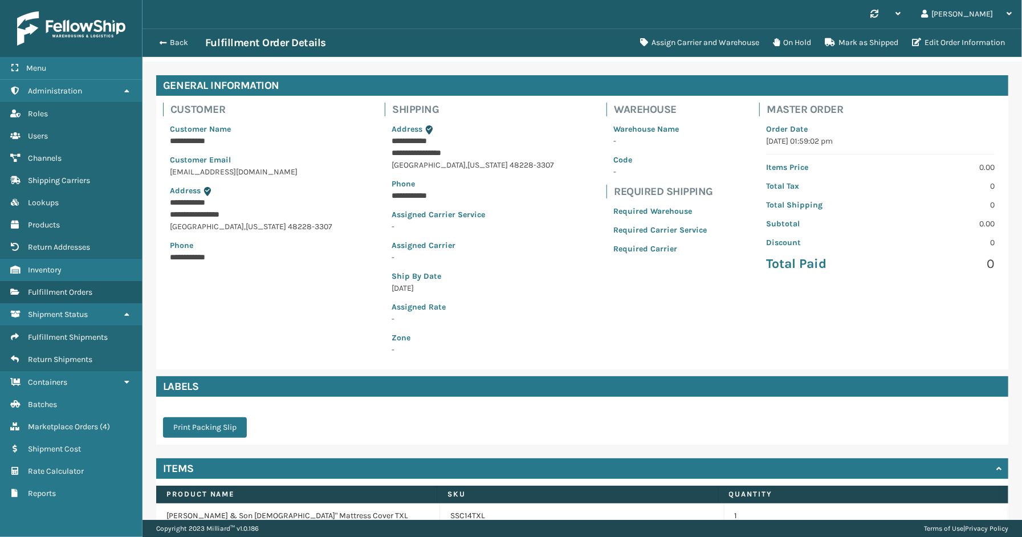
scroll to position [91, 0]
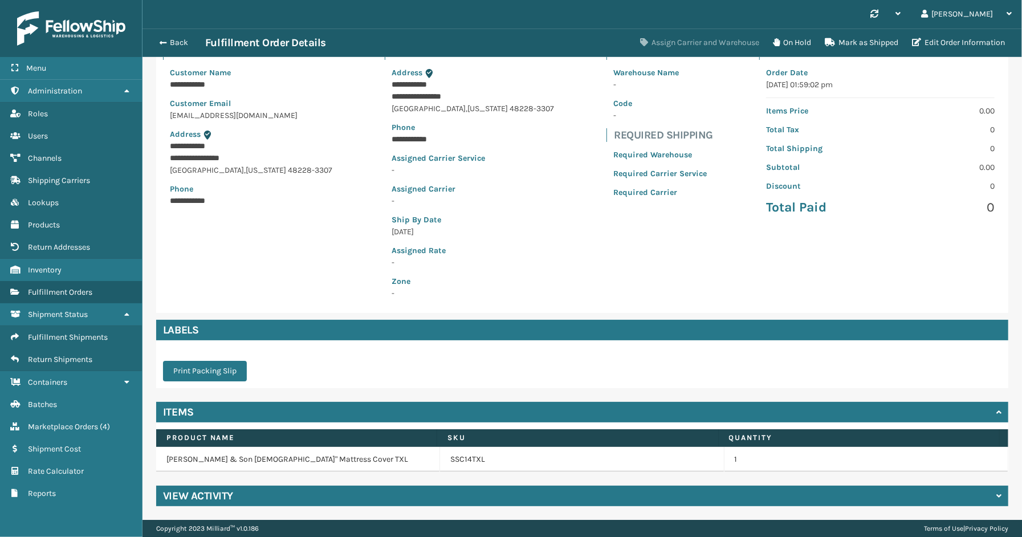
click at [728, 42] on button "Assign Carrier and Warehouse" at bounding box center [699, 42] width 133 height 23
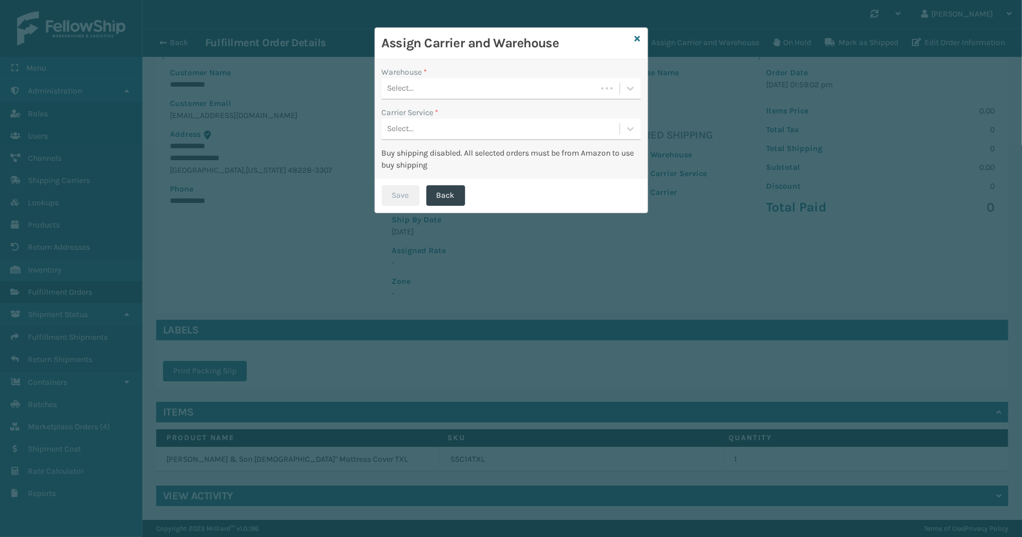
click at [433, 94] on div "Select..." at bounding box center [489, 88] width 215 height 19
click at [436, 120] on div "SleepGeekz Warehouse" at bounding box center [511, 117] width 259 height 21
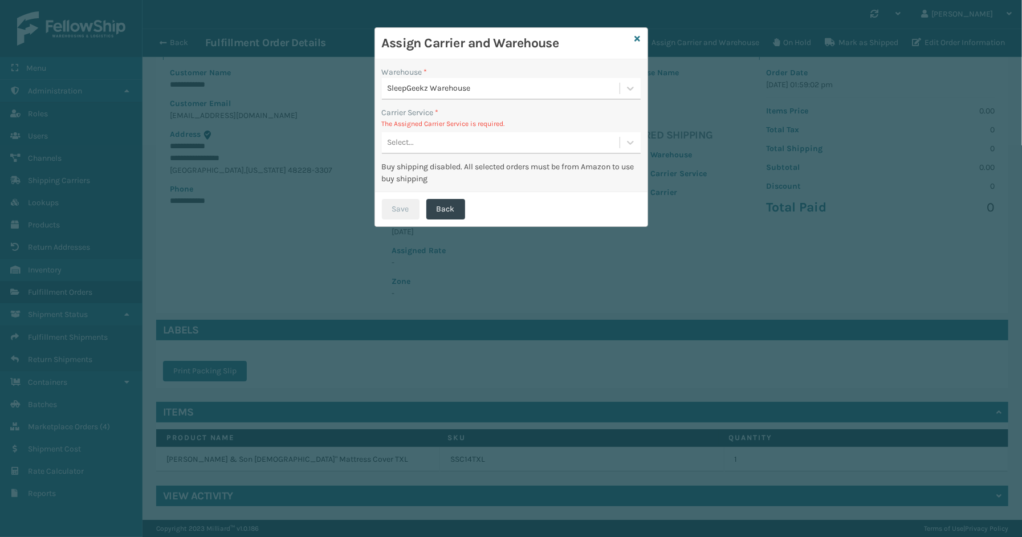
click at [459, 140] on div "Select..." at bounding box center [501, 142] width 238 height 19
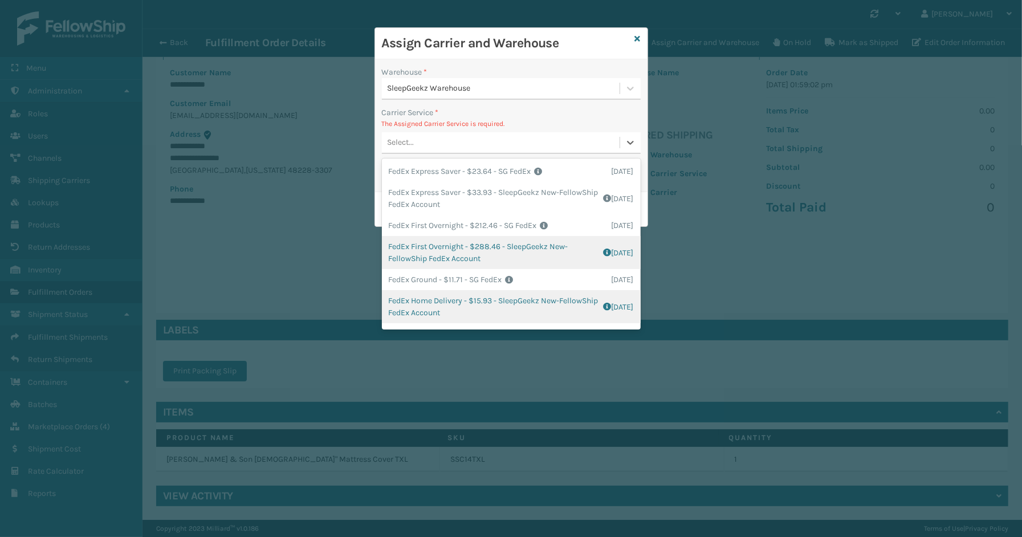
scroll to position [127, 0]
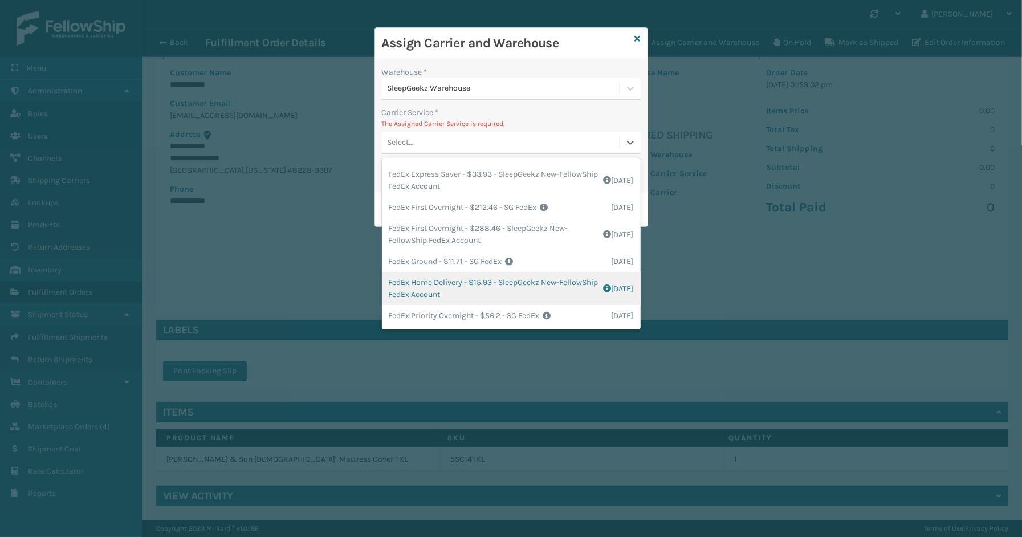
click at [460, 279] on div "FedEx Home Delivery - $15.93 - SleepGeekz New-FellowShip FedEx Account Shipping…" at bounding box center [511, 288] width 259 height 33
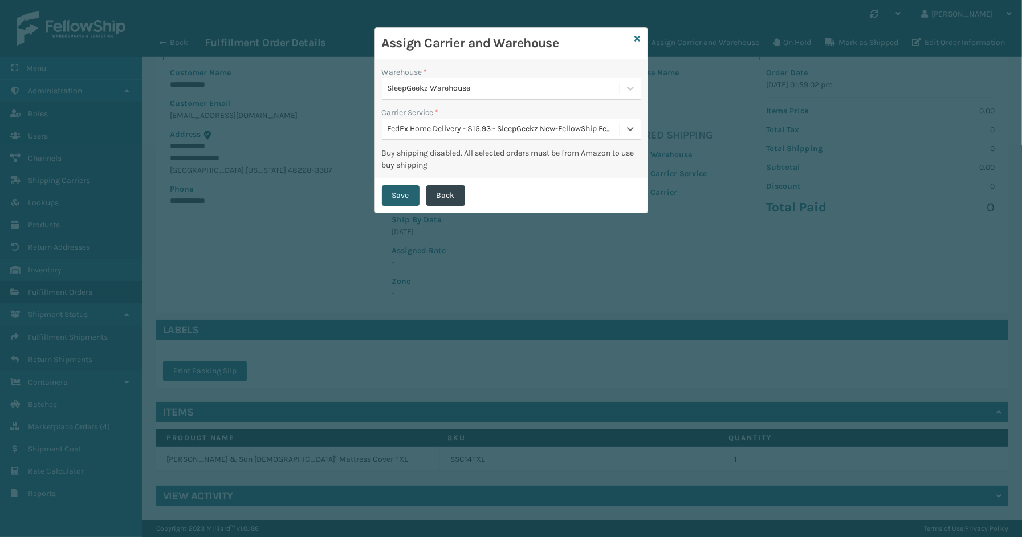
click at [406, 192] on button "Save" at bounding box center [401, 195] width 38 height 21
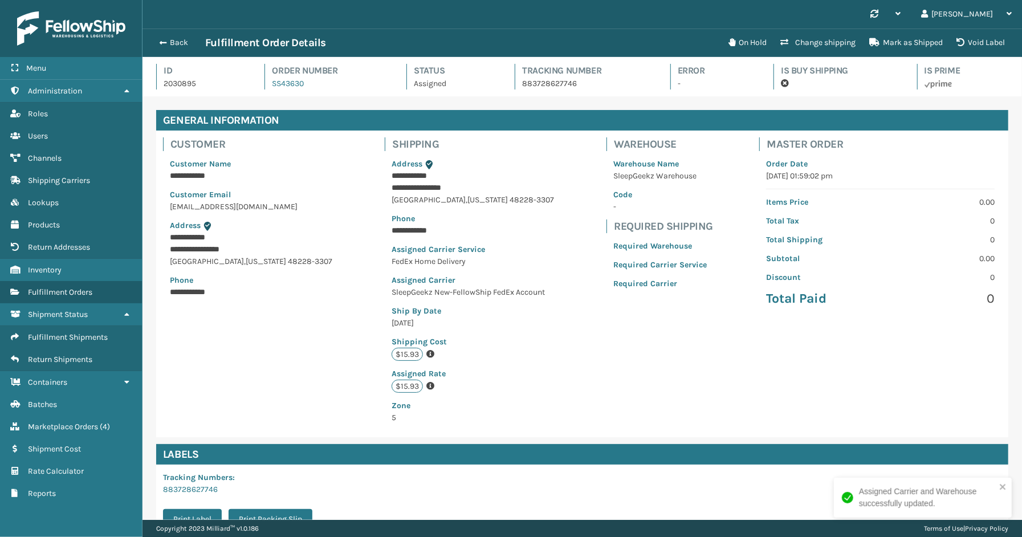
scroll to position [27, 880]
click at [178, 44] on button "Back" at bounding box center [179, 43] width 52 height 10
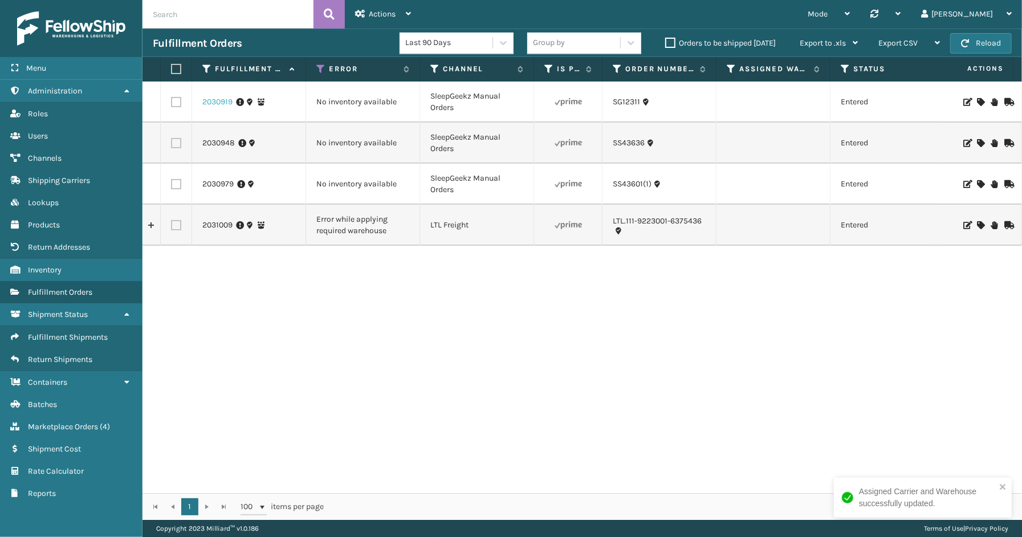
click at [211, 103] on link "2030919" at bounding box center [217, 101] width 30 height 11
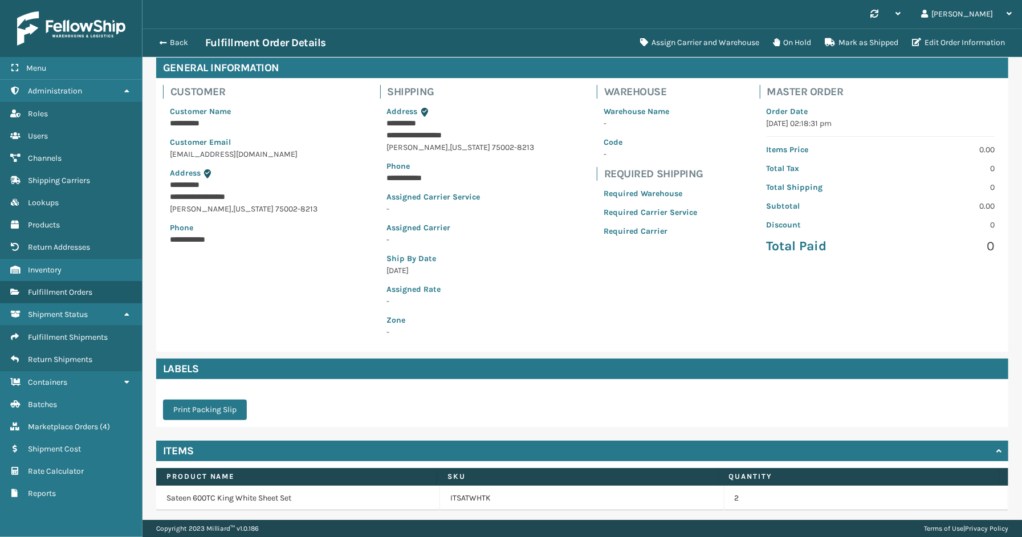
scroll to position [91, 0]
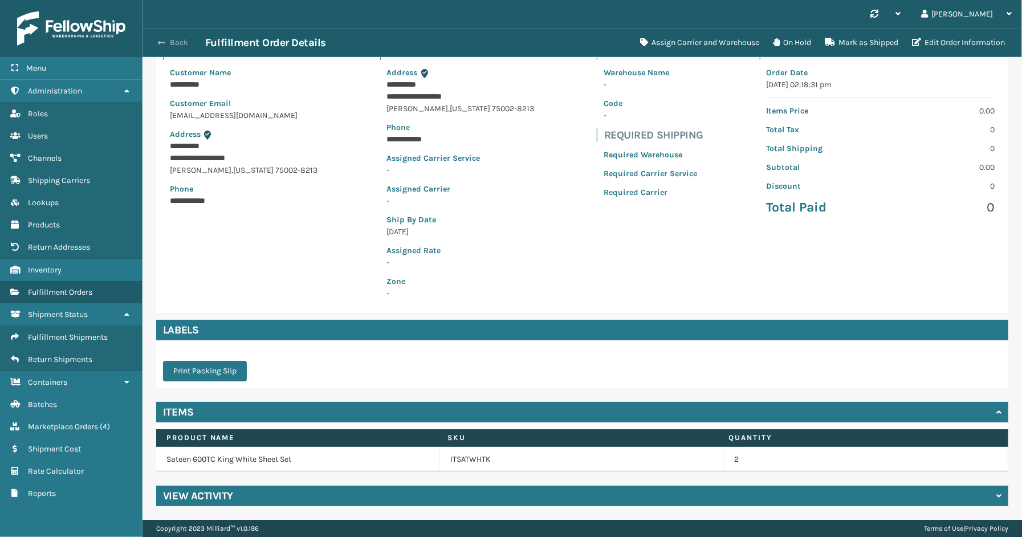
click at [182, 40] on button "Back" at bounding box center [179, 43] width 52 height 10
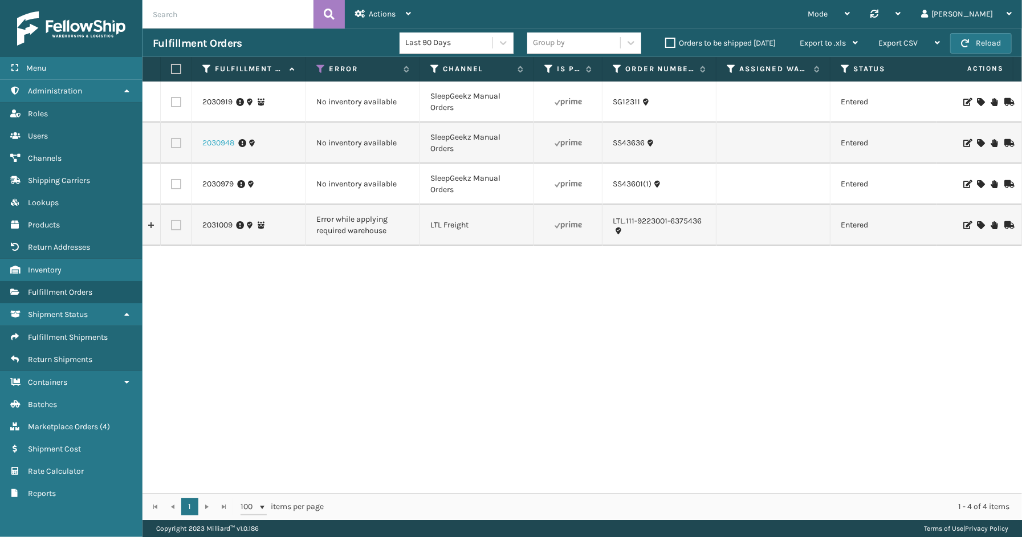
click at [214, 144] on link "2030948" at bounding box center [218, 142] width 32 height 11
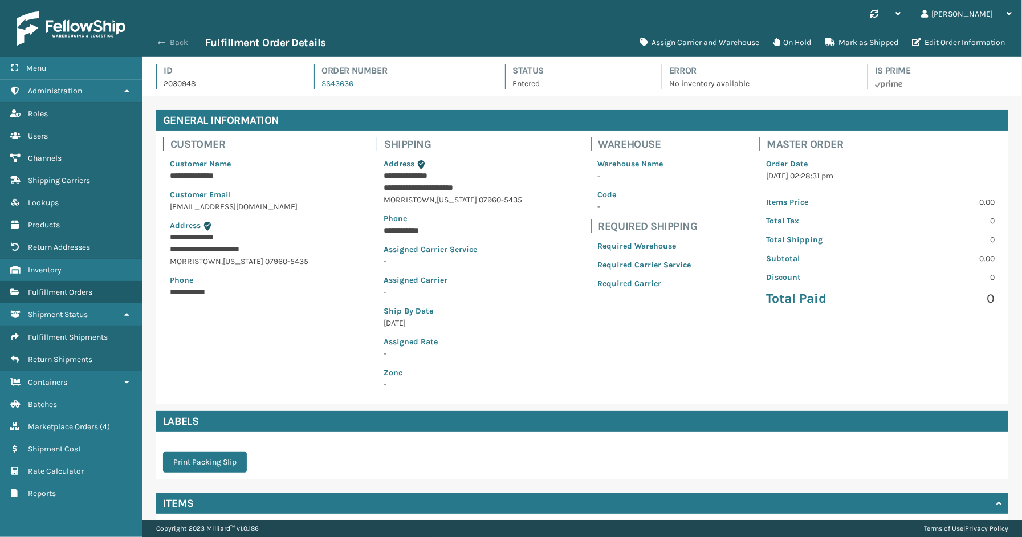
click at [183, 42] on button "Back" at bounding box center [179, 43] width 52 height 10
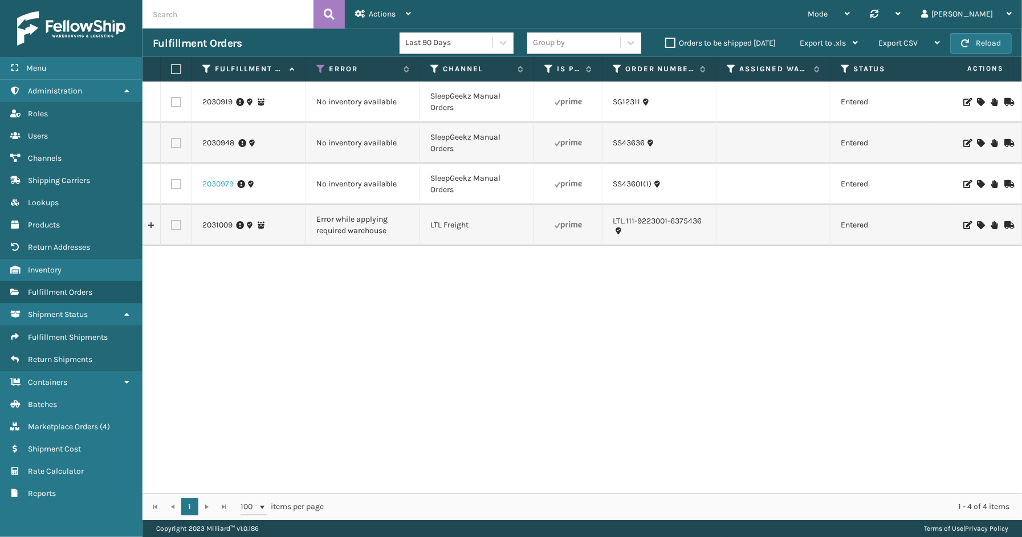
click at [217, 180] on link "2030979" at bounding box center [217, 183] width 31 height 11
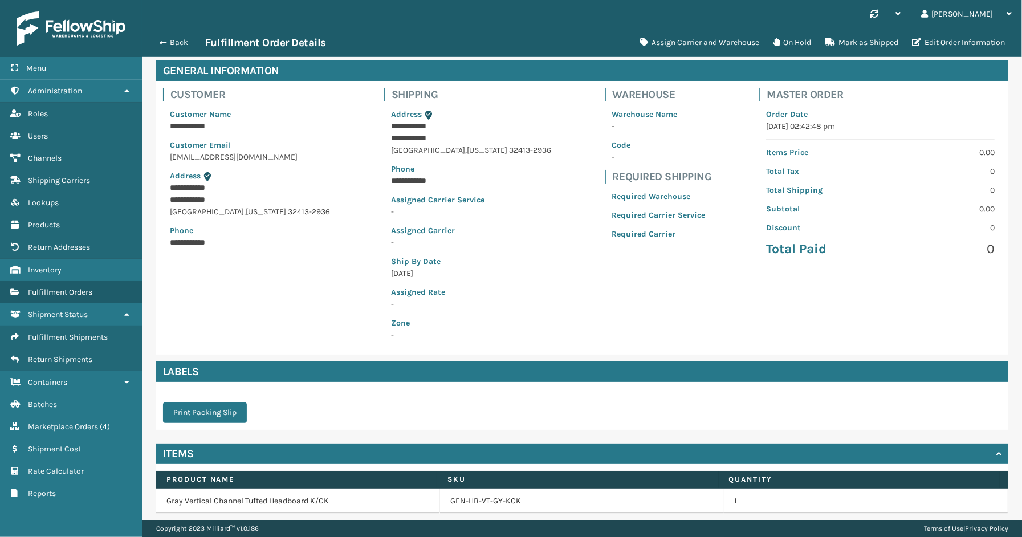
scroll to position [91, 0]
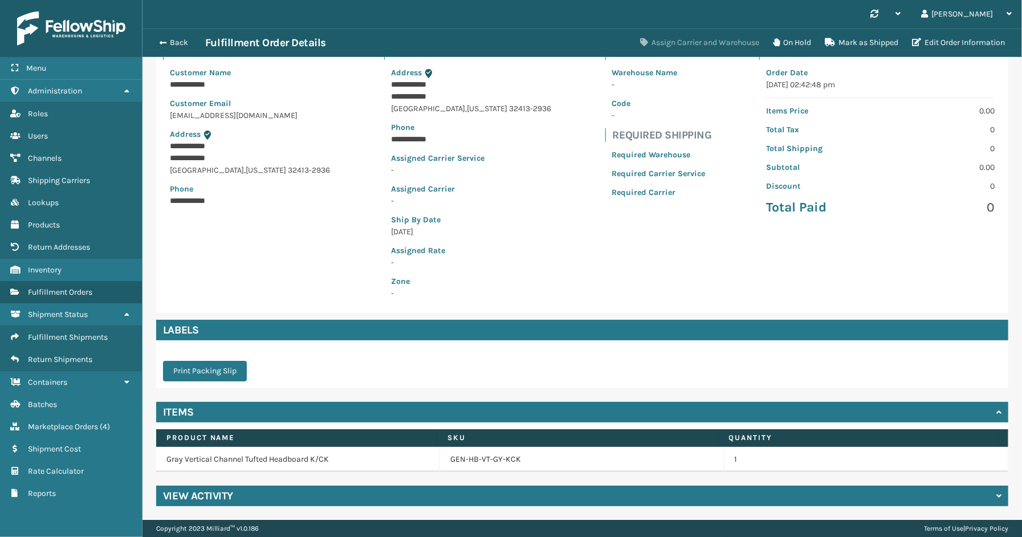
click at [686, 46] on button "Assign Carrier and Warehouse" at bounding box center [699, 42] width 133 height 23
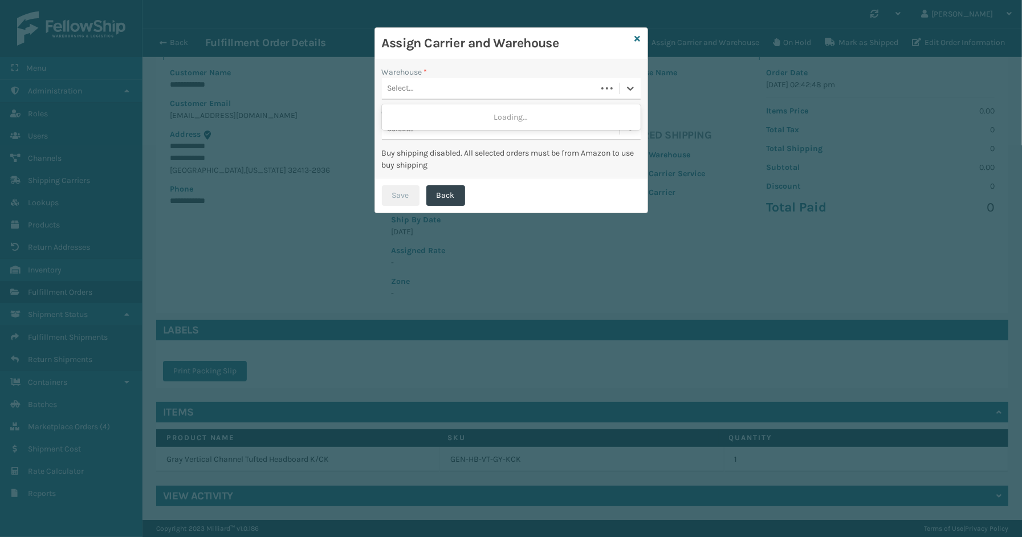
click at [454, 81] on div "Select..." at bounding box center [489, 88] width 215 height 19
click at [446, 121] on div "SleepGeekz Warehouse" at bounding box center [511, 117] width 259 height 21
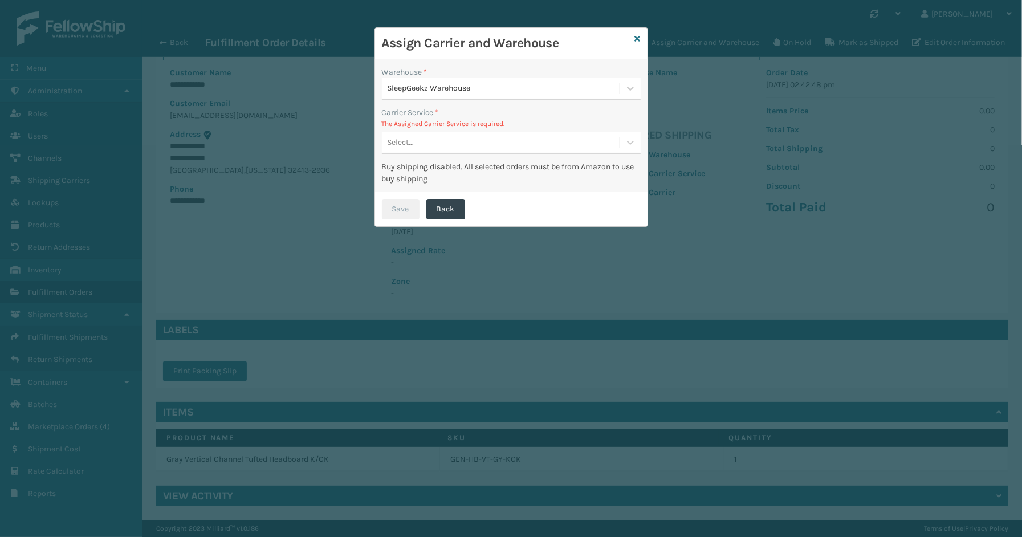
click at [437, 149] on div "Select..." at bounding box center [501, 142] width 238 height 19
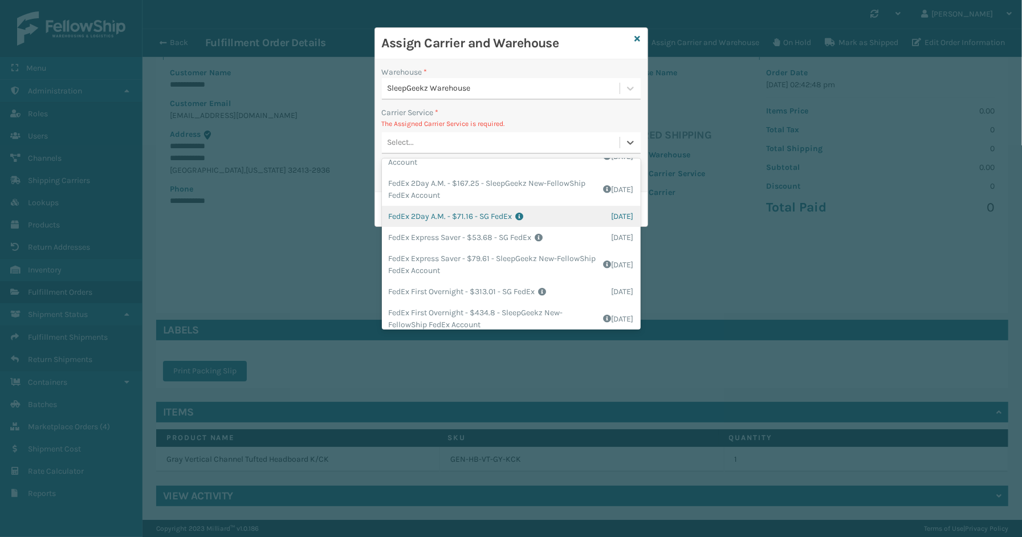
scroll to position [127, 0]
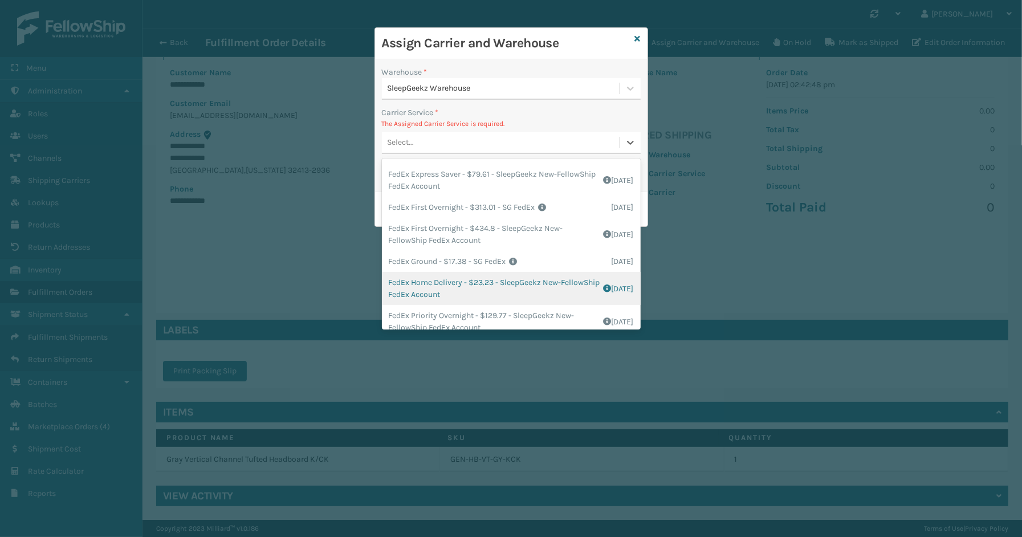
click at [452, 285] on div "FedEx Home Delivery - $23.23 - SleepGeekz New-FellowShip FedEx Account Shipping…" at bounding box center [511, 288] width 259 height 33
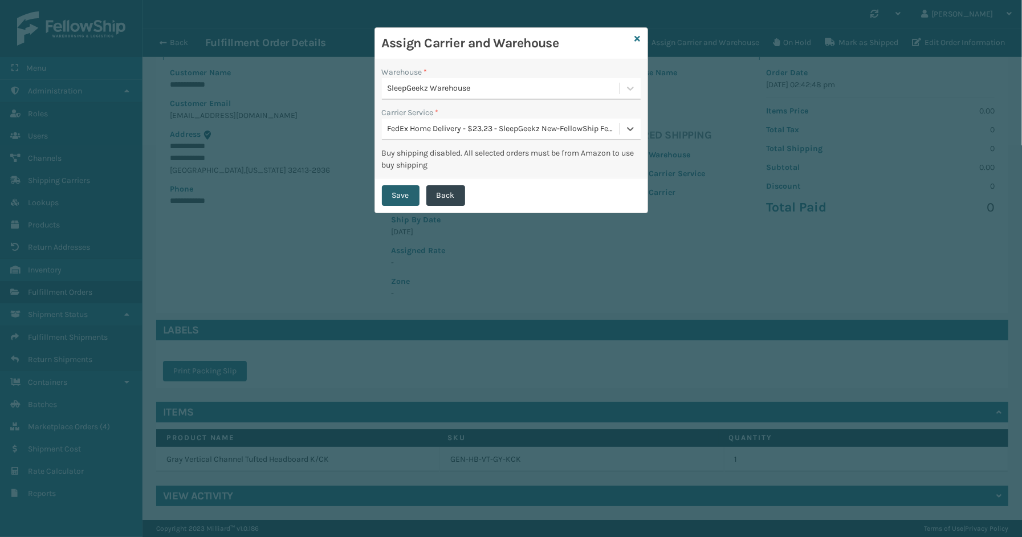
click at [403, 195] on button "Save" at bounding box center [401, 195] width 38 height 21
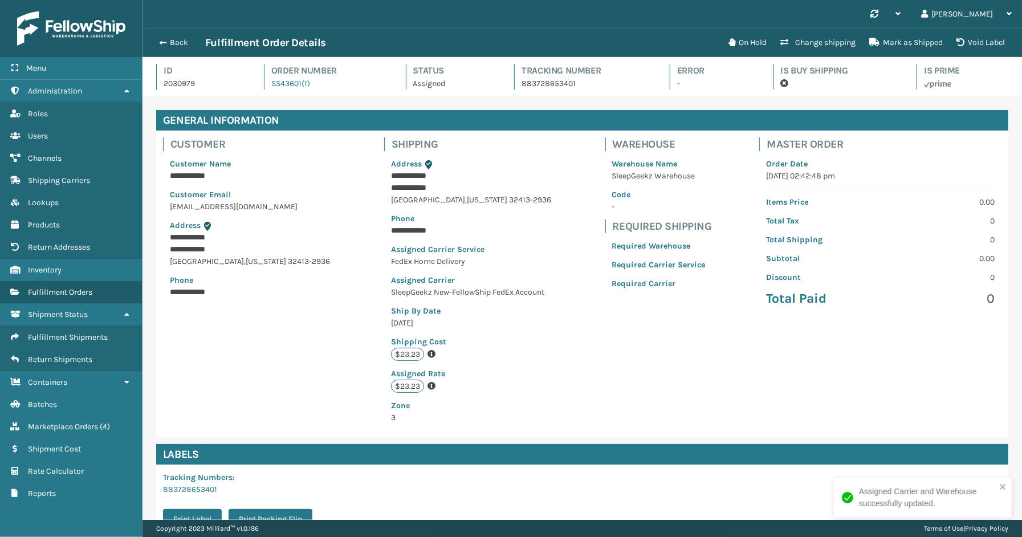
scroll to position [27, 880]
click at [178, 34] on div "Back Fulfillment Order Details On Hold Change shipping Mark as Shipped Void Lab…" at bounding box center [583, 43] width 880 height 29
click at [181, 42] on button "Back" at bounding box center [179, 43] width 52 height 10
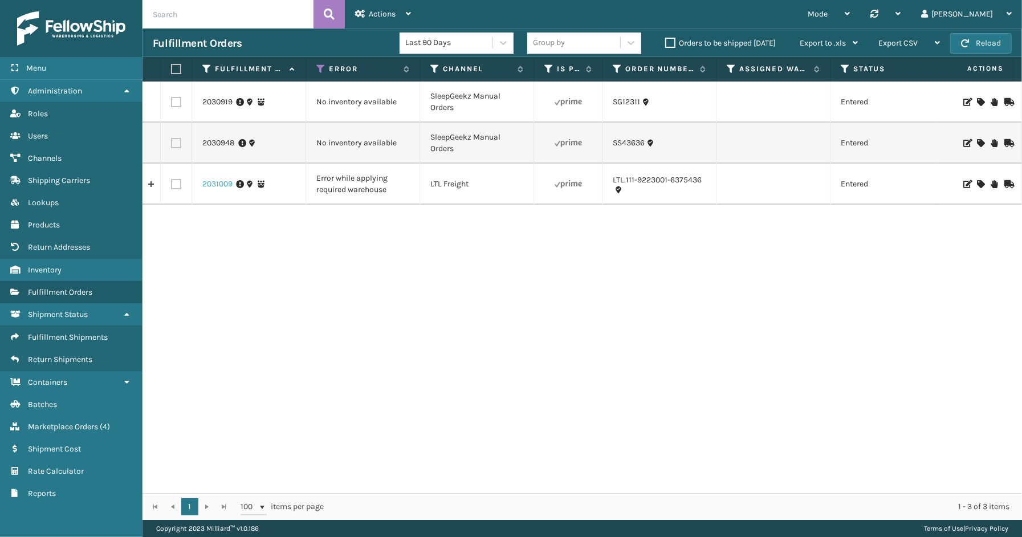
click at [213, 189] on link "2031009" at bounding box center [217, 183] width 30 height 11
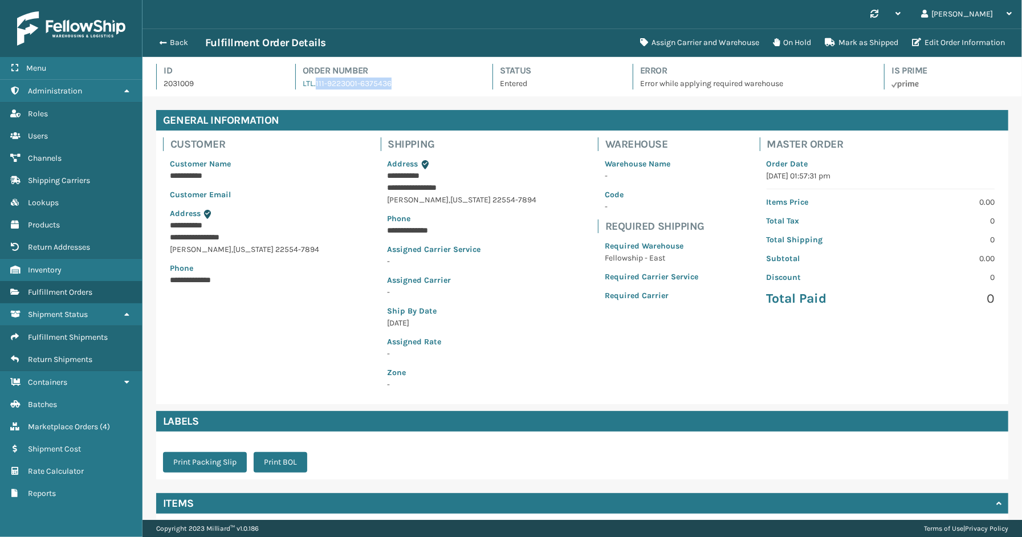
drag, startPoint x: 413, startPoint y: 86, endPoint x: 314, endPoint y: 92, distance: 98.8
click at [314, 92] on div "Id 2031009 Order Number LTL.111-9223001-6375436 Status Entered Error Error whil…" at bounding box center [582, 80] width 852 height 32
copy link "111-9223001-6375436"
click at [682, 43] on button "Assign Carrier and Warehouse" at bounding box center [699, 42] width 133 height 23
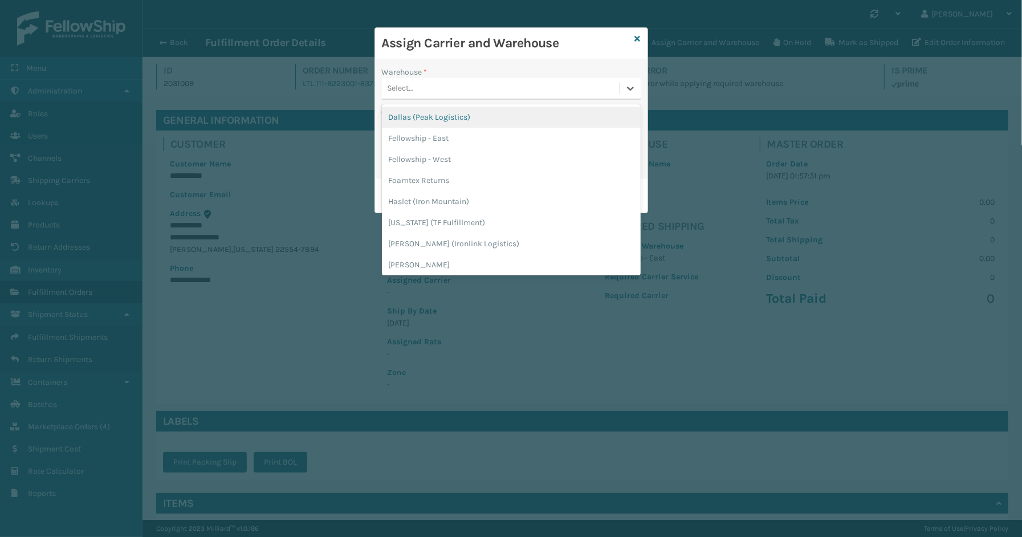
click at [449, 93] on div "Select..." at bounding box center [501, 88] width 238 height 19
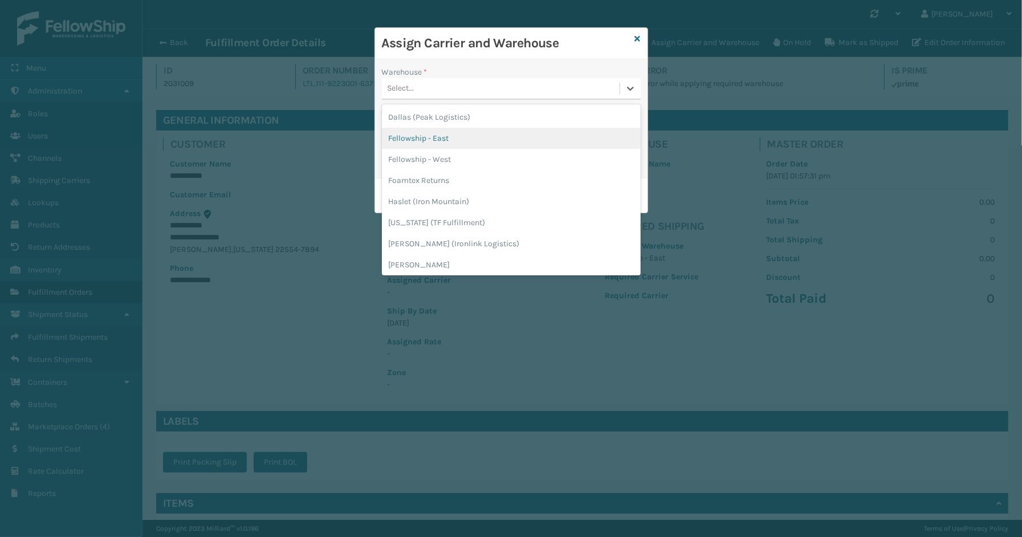
click at [422, 144] on div "Fellowship - East" at bounding box center [511, 138] width 259 height 21
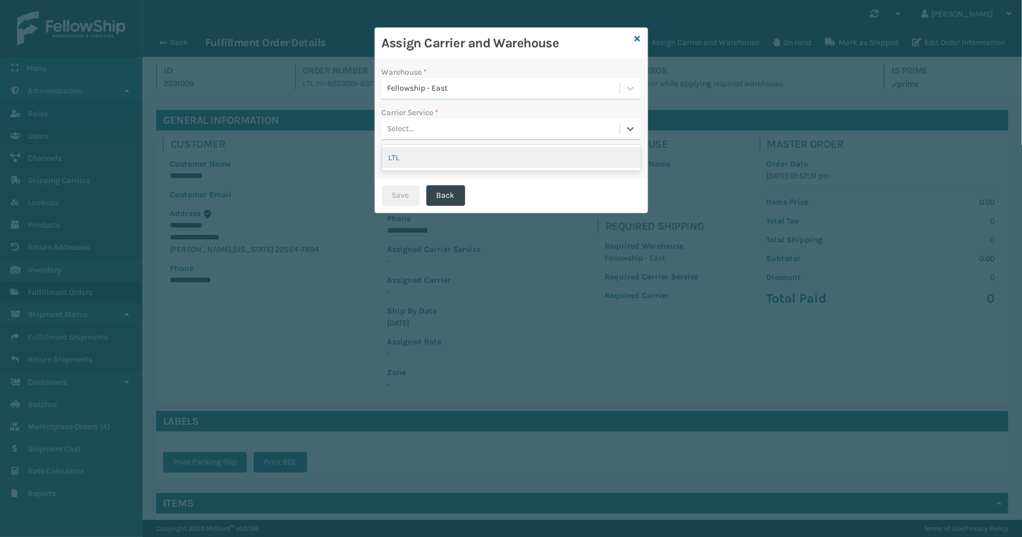
click at [417, 128] on div "Select..." at bounding box center [501, 129] width 238 height 19
click at [406, 157] on div "LTL" at bounding box center [511, 157] width 259 height 21
click at [392, 198] on button "Save" at bounding box center [401, 195] width 38 height 21
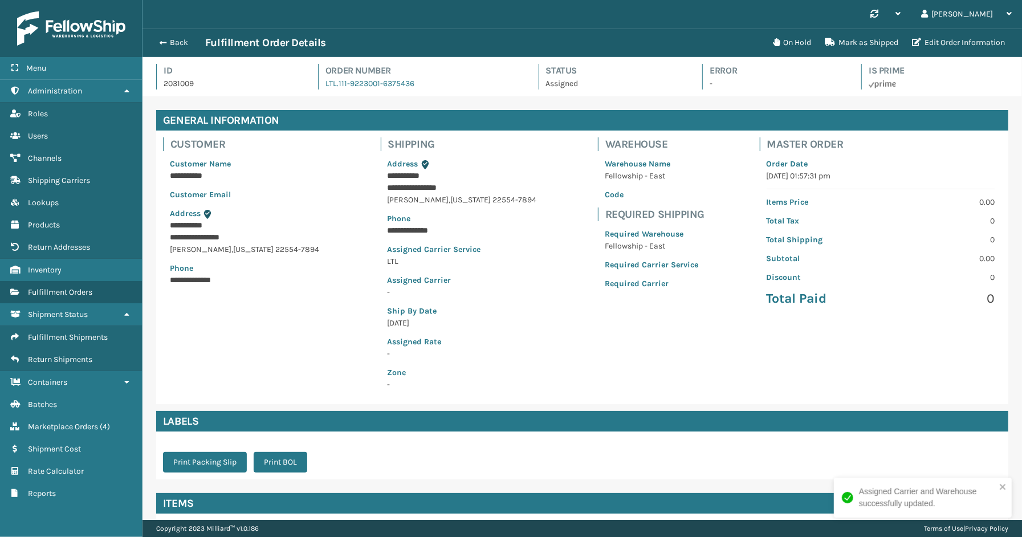
scroll to position [27, 880]
click at [178, 43] on button "Back" at bounding box center [179, 43] width 52 height 10
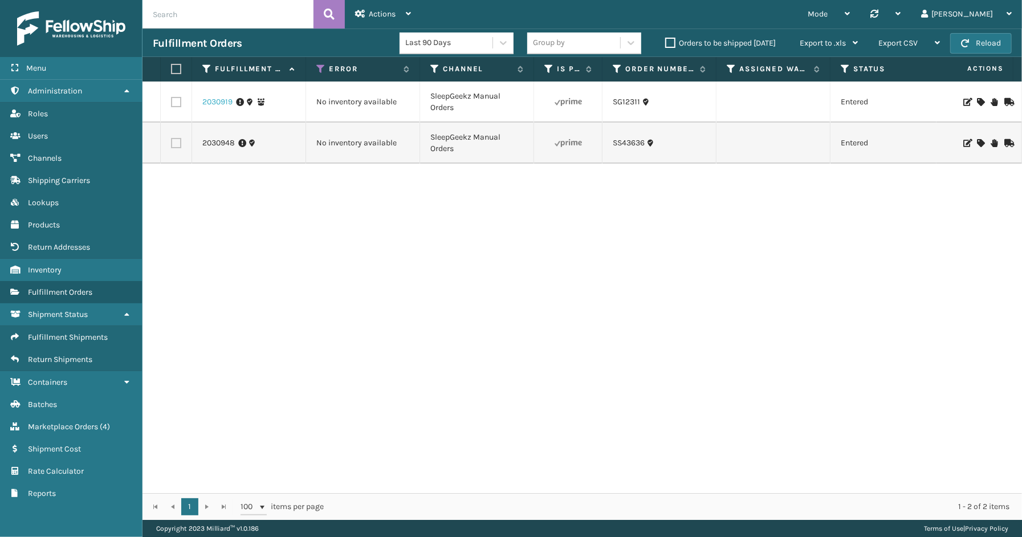
click at [219, 101] on link "2030919" at bounding box center [217, 101] width 30 height 11
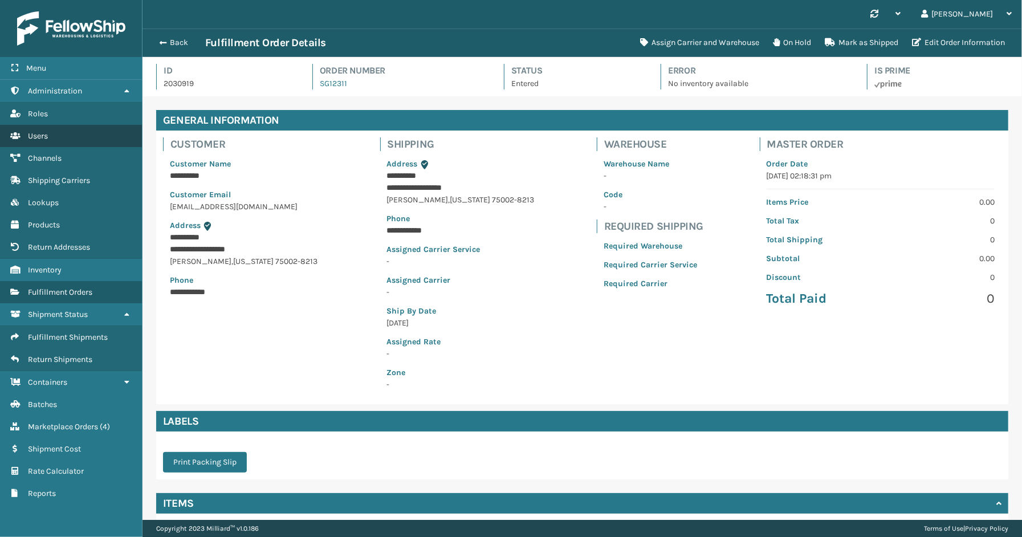
scroll to position [27, 880]
drag, startPoint x: 354, startPoint y: 83, endPoint x: 317, endPoint y: 82, distance: 37.1
click at [317, 82] on div "Order Number SG12311" at bounding box center [397, 77] width 171 height 26
copy link "SG12311"
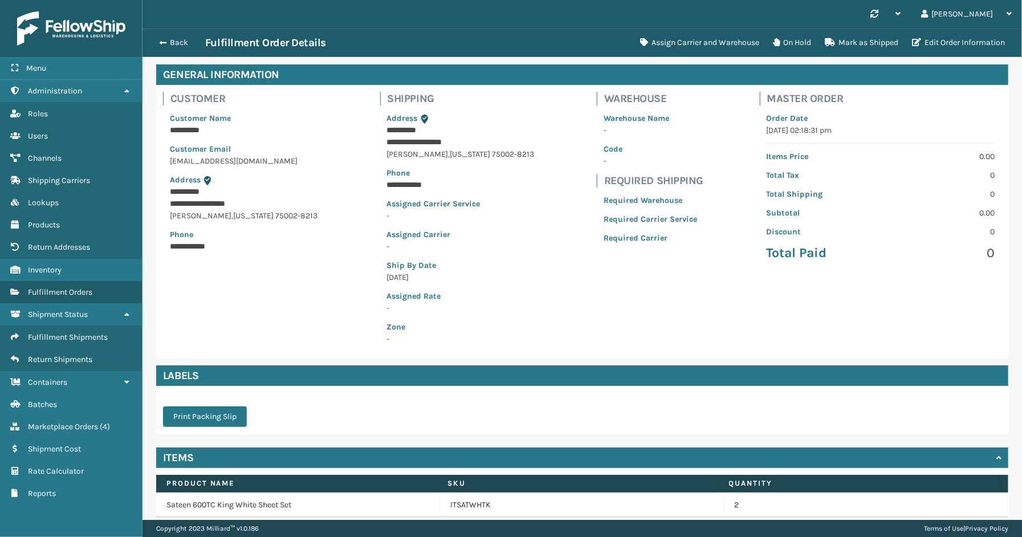
scroll to position [91, 0]
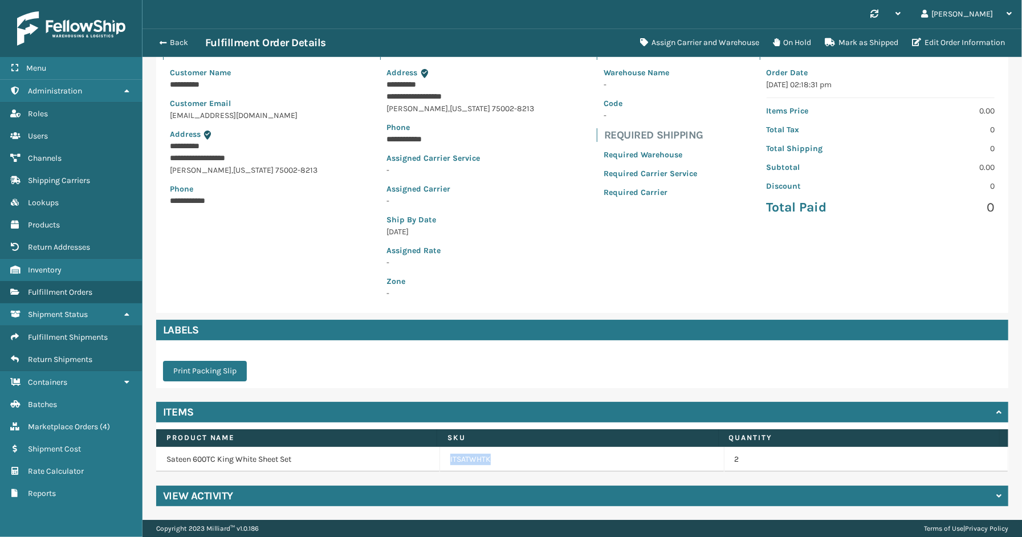
drag, startPoint x: 506, startPoint y: 459, endPoint x: 428, endPoint y: 460, distance: 78.1
click at [428, 460] on tr "Sateen 600TC King White Sheet Set ITSATWHTK 2" at bounding box center [582, 459] width 852 height 25
click at [676, 40] on button "Assign Carrier and Warehouse" at bounding box center [699, 42] width 133 height 23
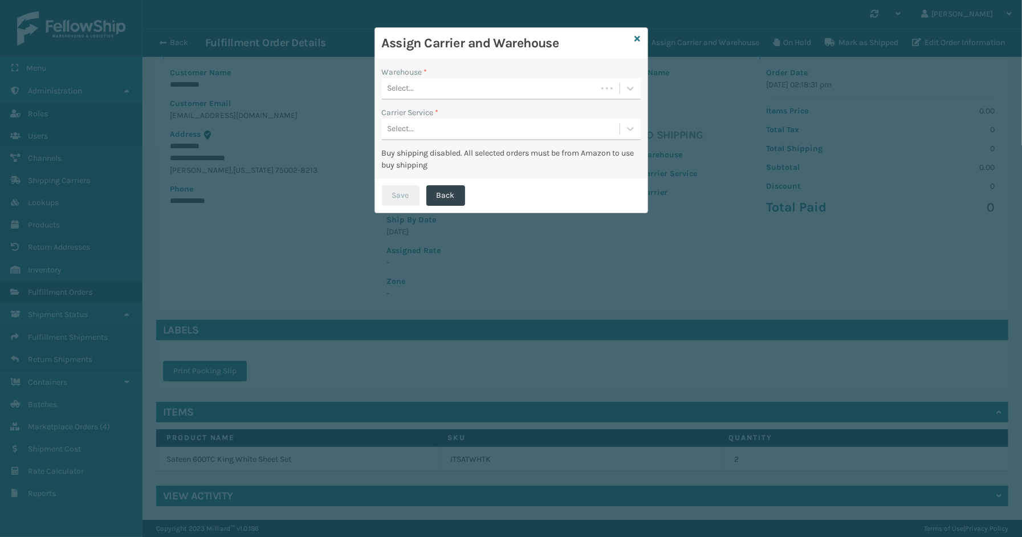
click at [457, 83] on div "Select..." at bounding box center [489, 88] width 215 height 19
click at [438, 114] on div "SleepGeekz Warehouse" at bounding box center [511, 117] width 259 height 21
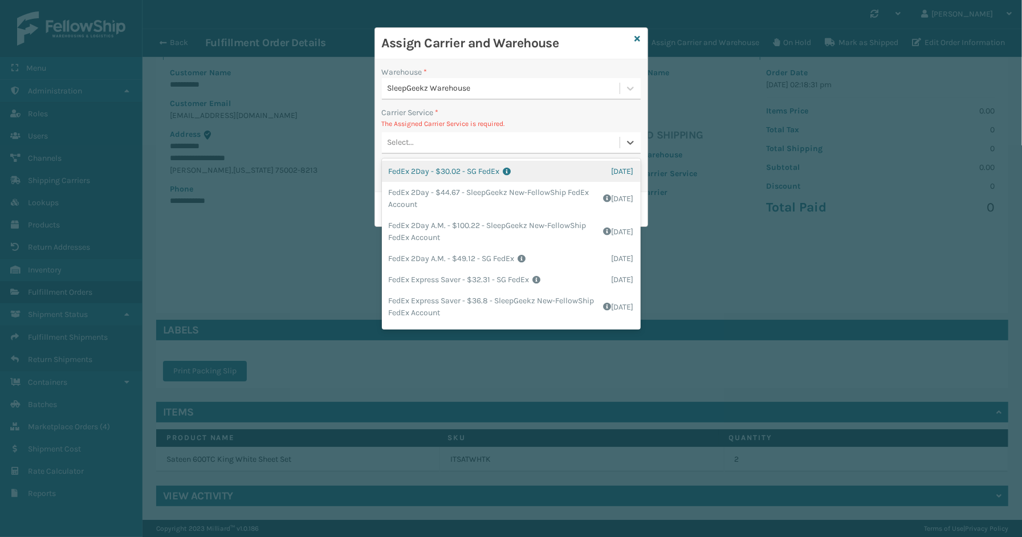
click at [440, 141] on div "Select..." at bounding box center [501, 142] width 238 height 19
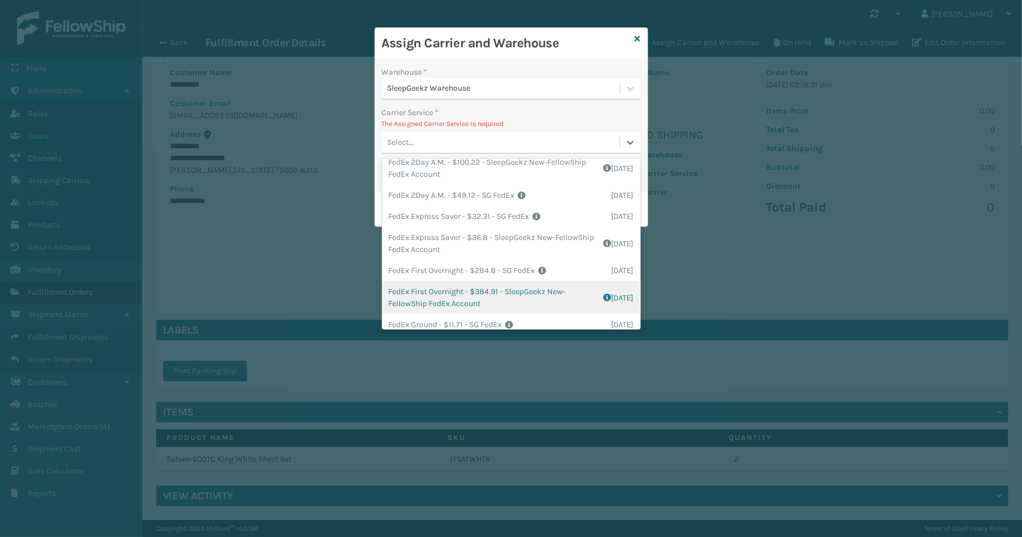
scroll to position [127, 0]
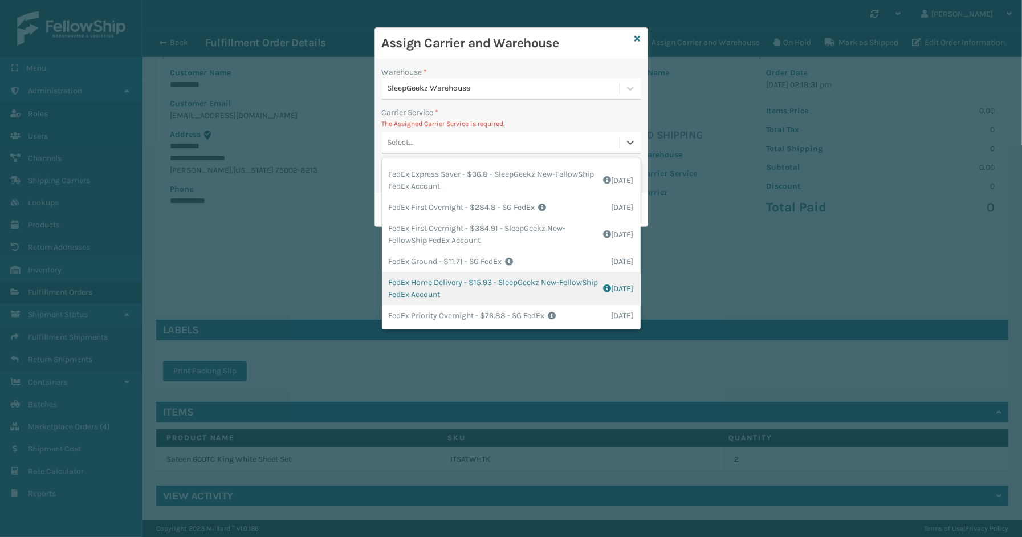
click at [443, 285] on div "FedEx Home Delivery - $15.93 - SleepGeekz New-FellowShip FedEx Account Shipping…" at bounding box center [511, 288] width 259 height 33
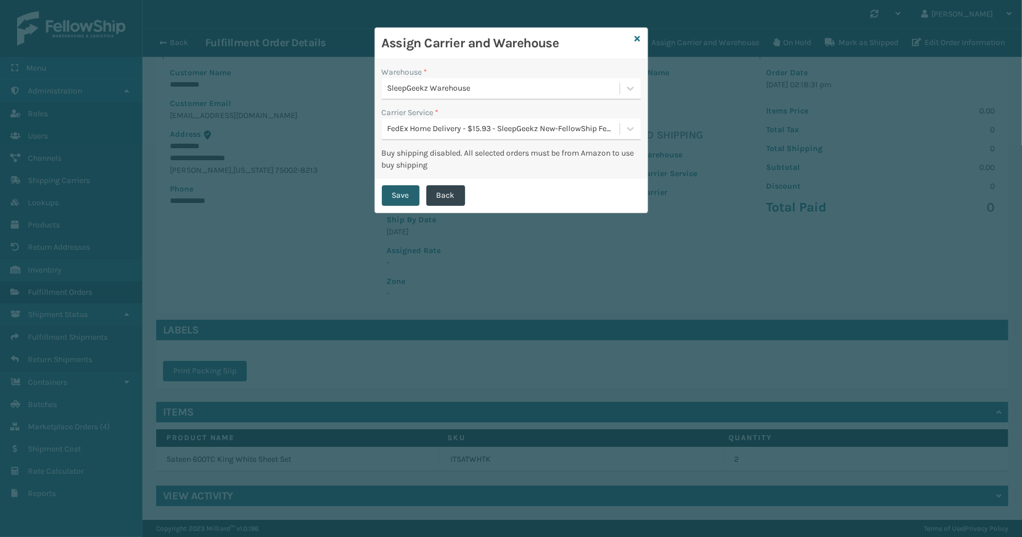
click at [393, 194] on button "Save" at bounding box center [401, 195] width 38 height 21
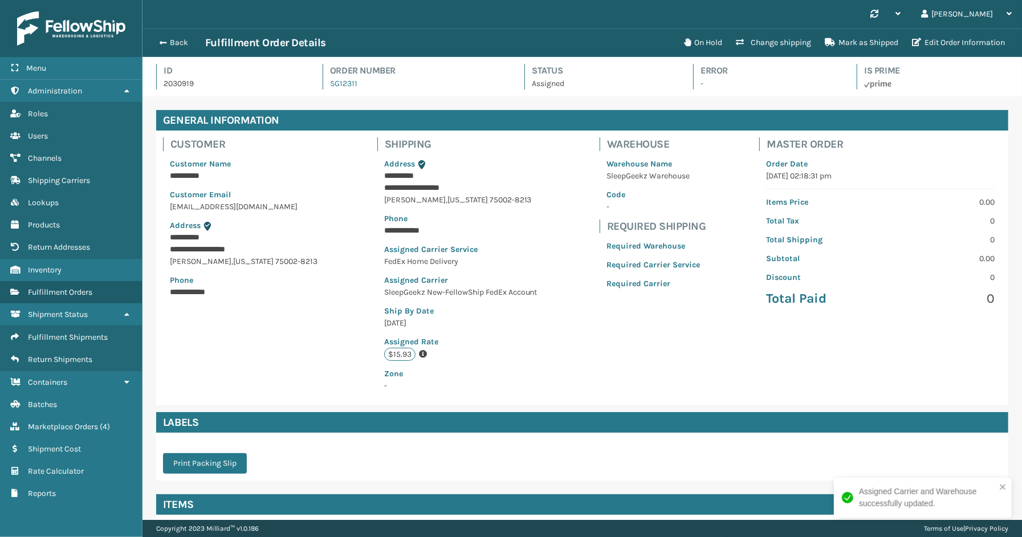
scroll to position [27, 880]
click at [184, 44] on button "Back" at bounding box center [179, 43] width 52 height 10
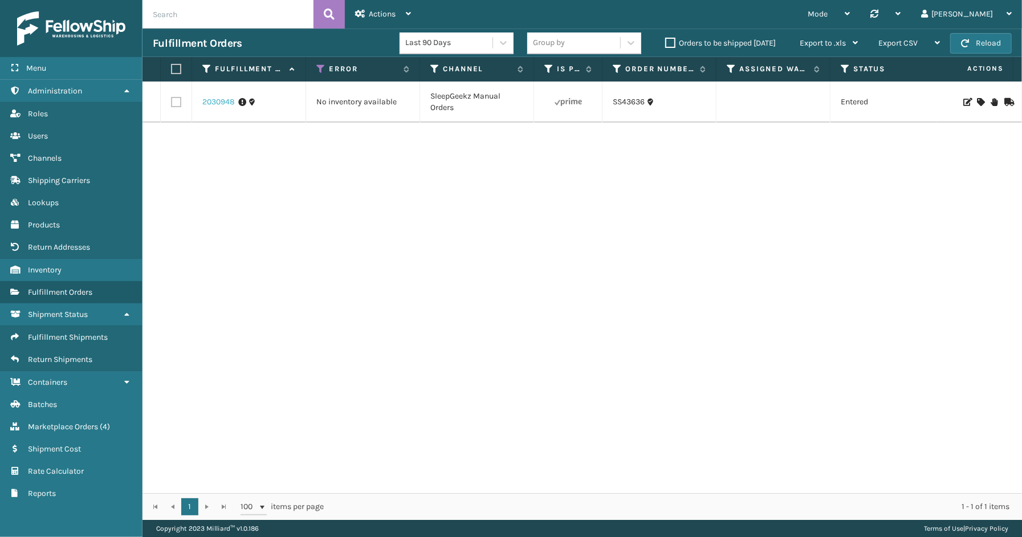
click at [214, 103] on link "2030948" at bounding box center [218, 101] width 32 height 11
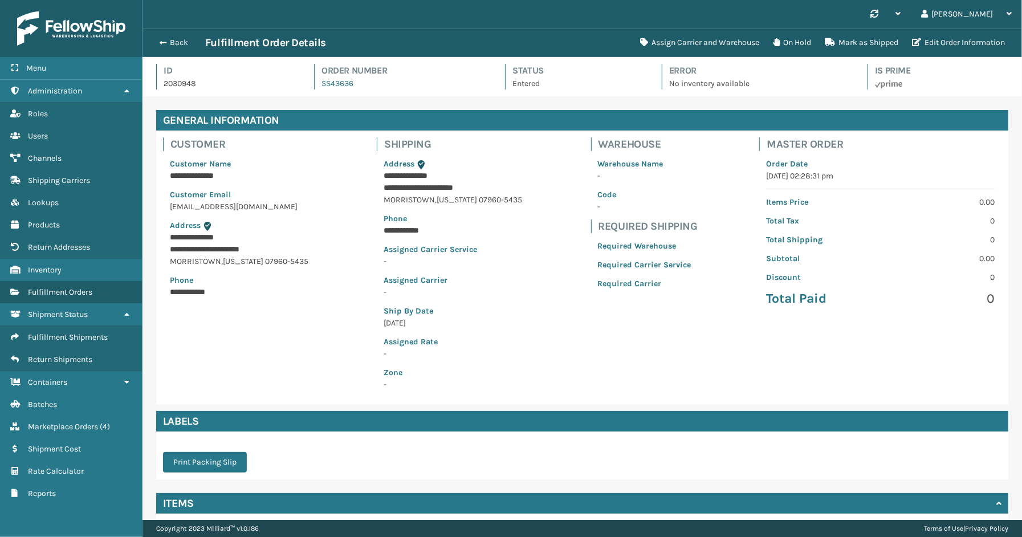
scroll to position [91, 0]
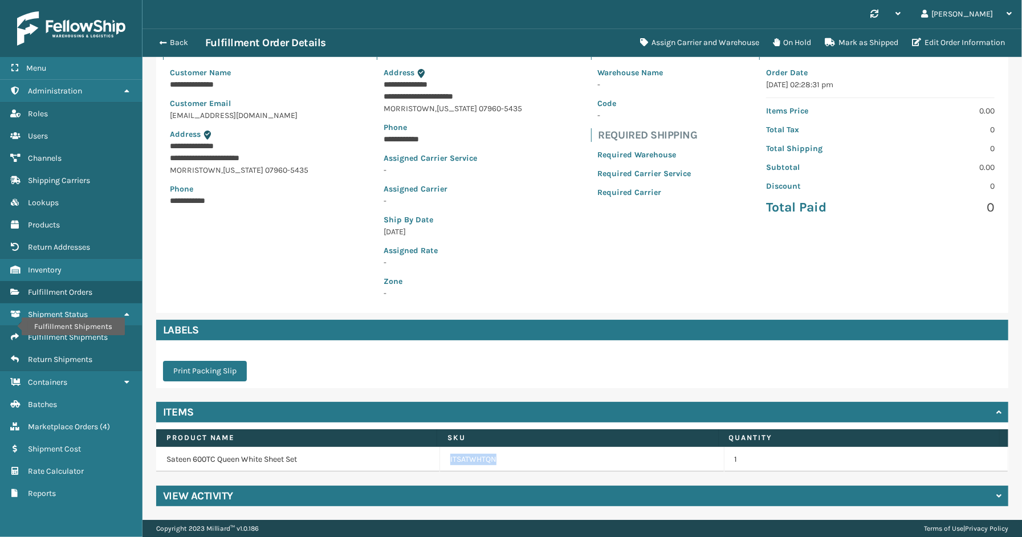
drag, startPoint x: 516, startPoint y: 456, endPoint x: 445, endPoint y: 463, distance: 71.0
click at [450, 463] on div "ITSATWHTQN" at bounding box center [581, 459] width 263 height 11
copy link "ITSATWHTQN"
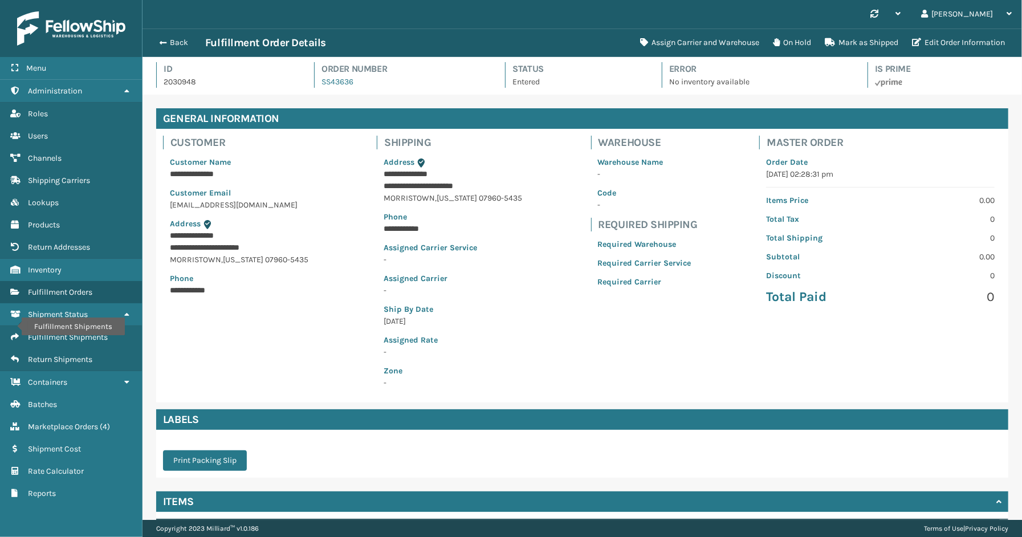
scroll to position [0, 0]
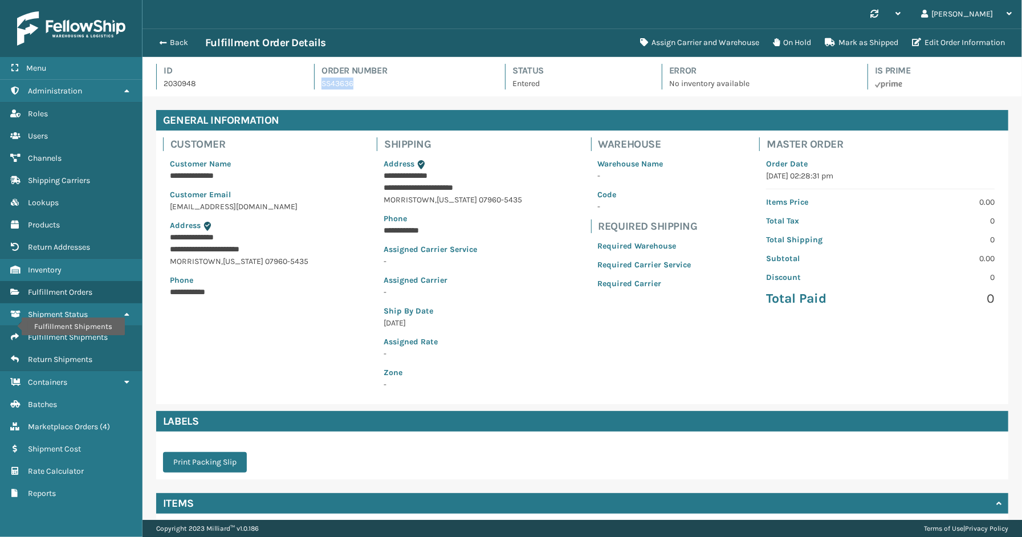
drag, startPoint x: 366, startPoint y: 88, endPoint x: 314, endPoint y: 88, distance: 52.5
click at [314, 88] on div "Order Number SS43636" at bounding box center [399, 77] width 170 height 26
copy link "SS43636"
click at [786, 43] on button "On Hold" at bounding box center [792, 42] width 52 height 23
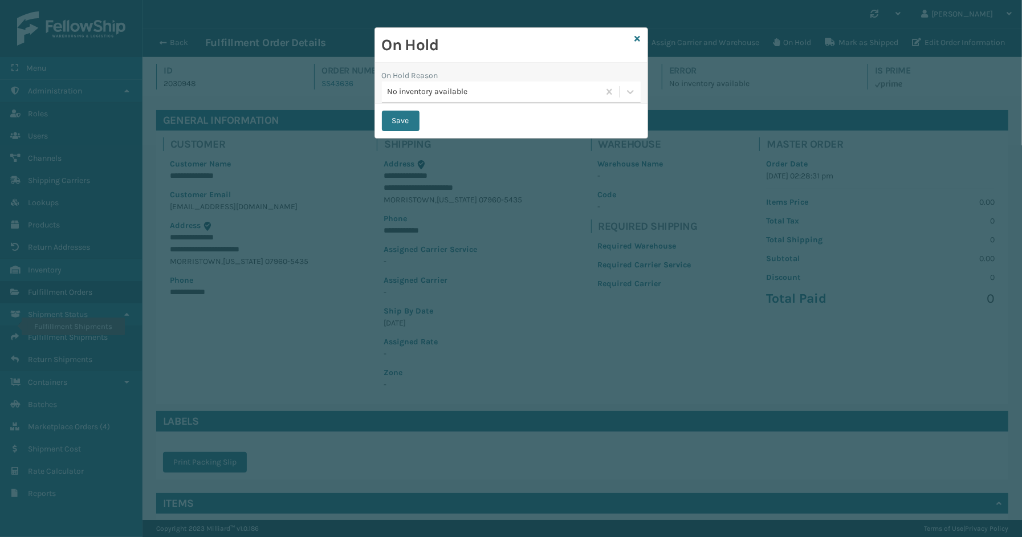
click at [462, 90] on div "No inventory available" at bounding box center [494, 92] width 213 height 12
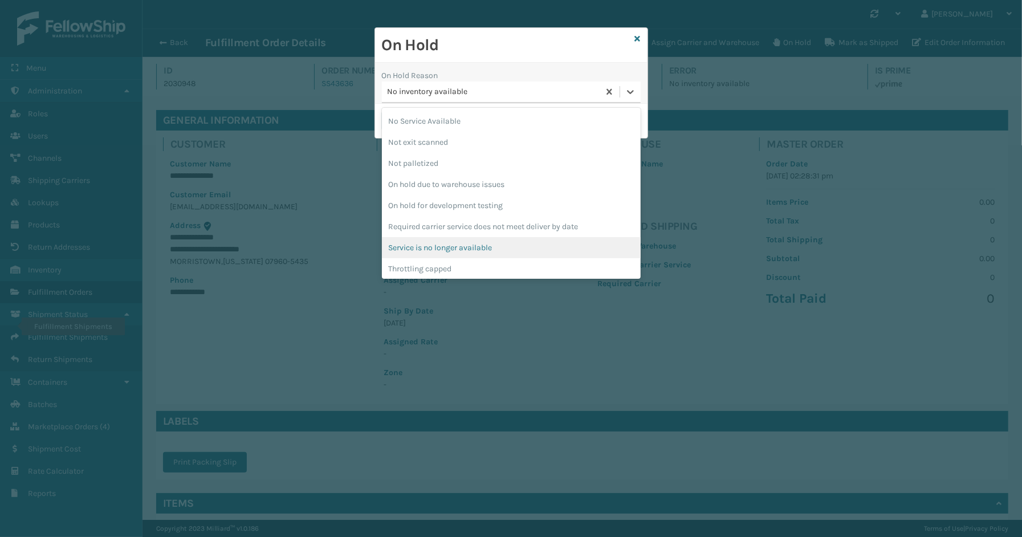
scroll to position [297, 0]
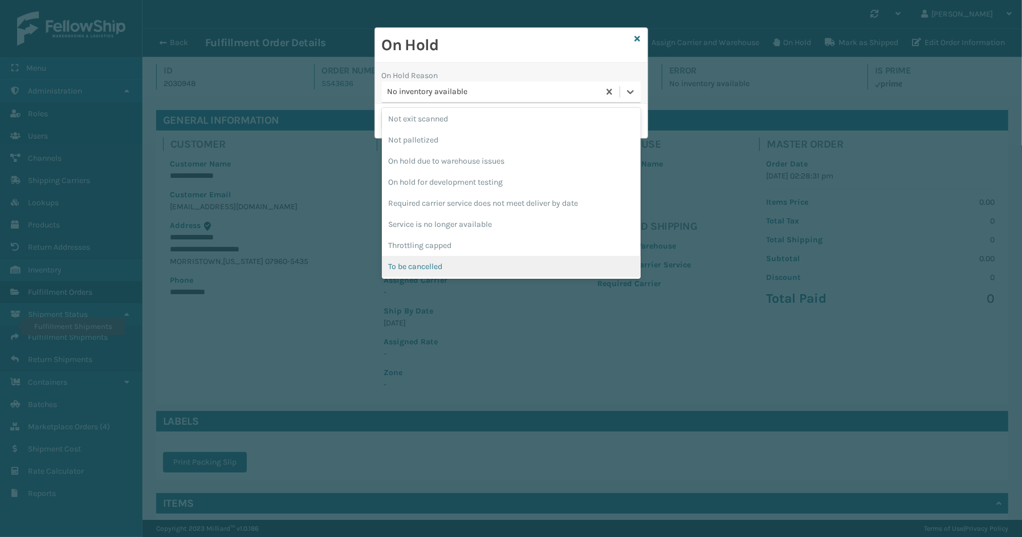
click at [462, 271] on div "To be cancelled" at bounding box center [511, 266] width 259 height 21
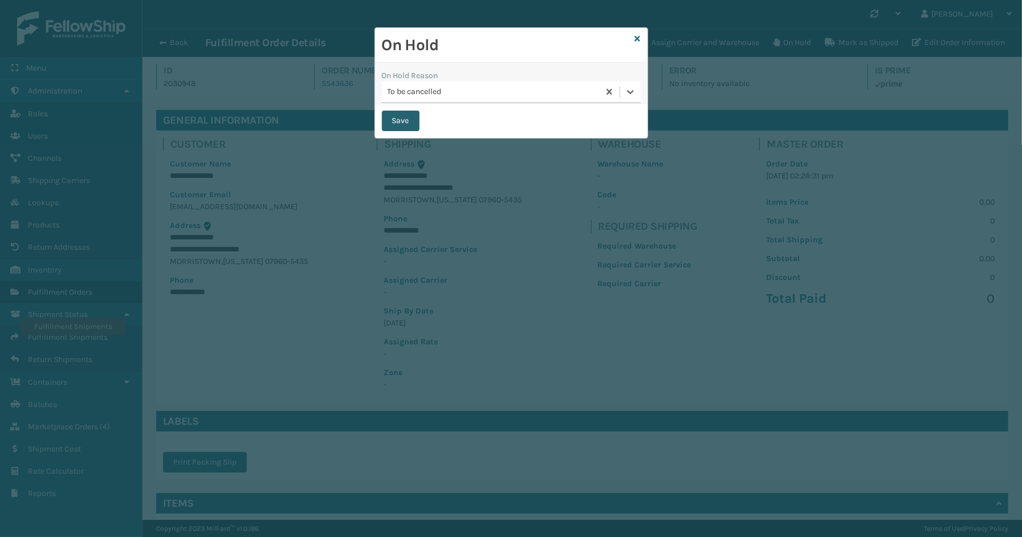
click at [411, 121] on button "Save" at bounding box center [401, 121] width 38 height 21
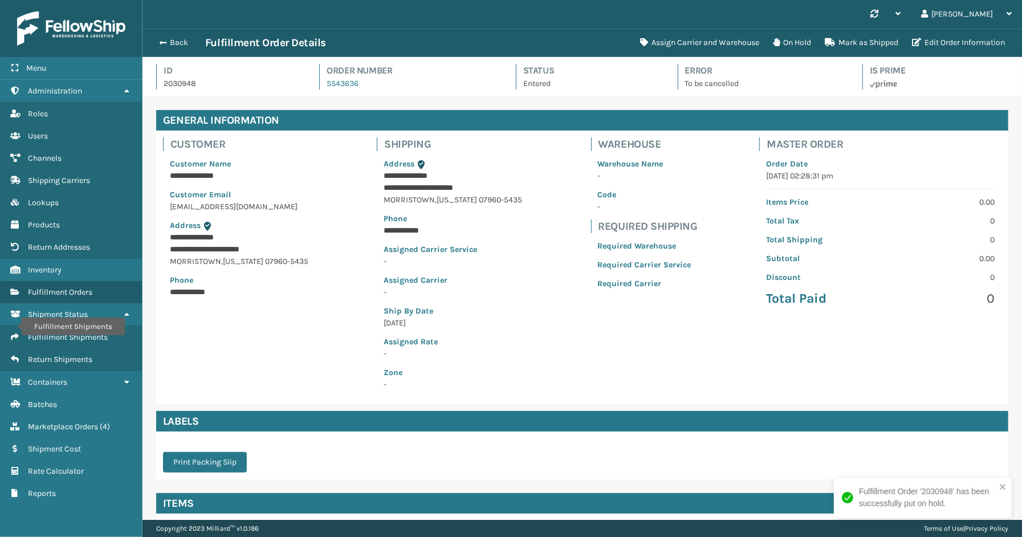
scroll to position [27, 880]
drag, startPoint x: 375, startPoint y: 81, endPoint x: 323, endPoint y: 86, distance: 52.1
click at [323, 86] on div "Order Number SS43636" at bounding box center [407, 77] width 176 height 26
copy link "SS43636"
click at [180, 41] on button "Back" at bounding box center [179, 43] width 52 height 10
